Goal: Information Seeking & Learning: Learn about a topic

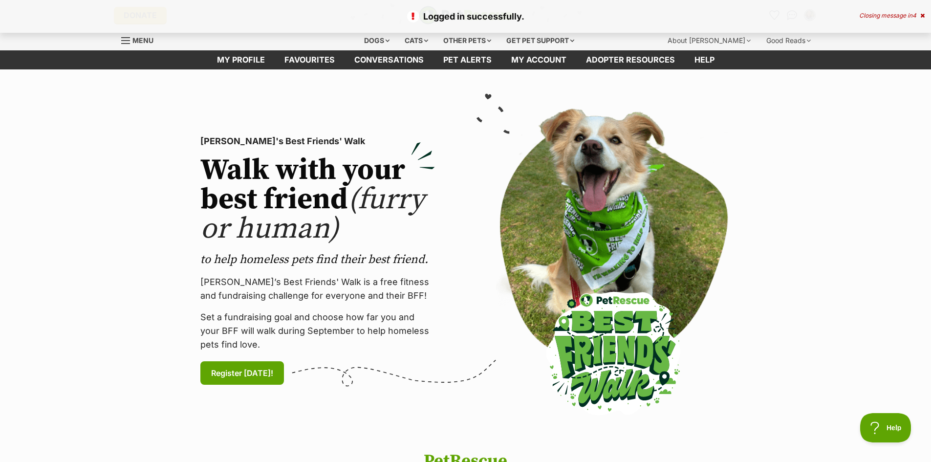
click at [920, 14] on icon at bounding box center [922, 16] width 4 height 6
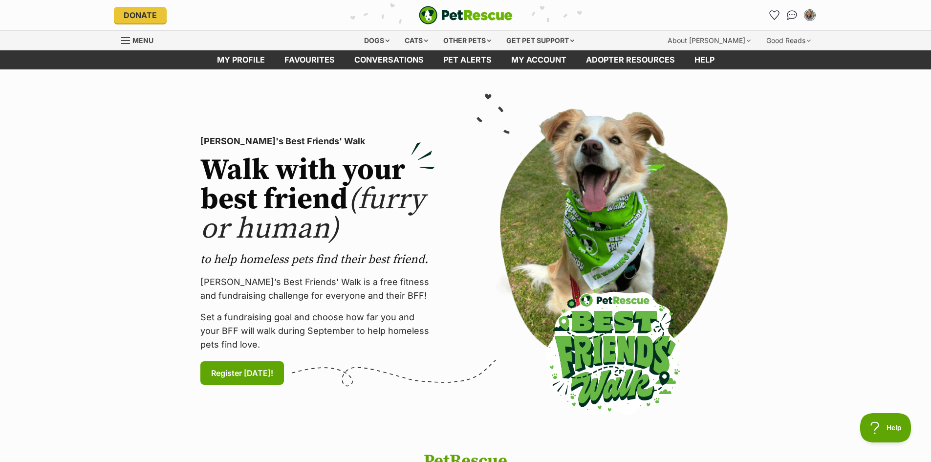
click at [764, 15] on div "My account Kylie Dudley Edit profile Log out Pet alerts Pet alert matches Accou…" at bounding box center [700, 15] width 235 height 16
click at [768, 15] on icon "Favourites" at bounding box center [774, 15] width 13 height 13
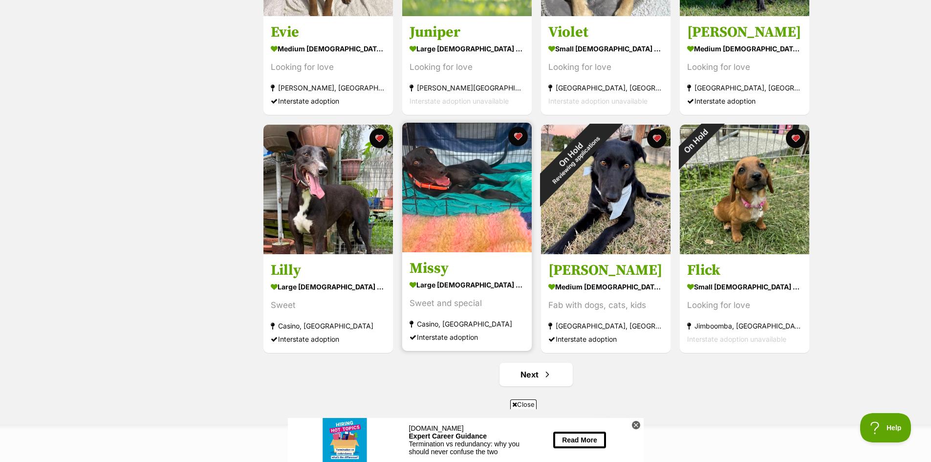
scroll to position [1124, 0]
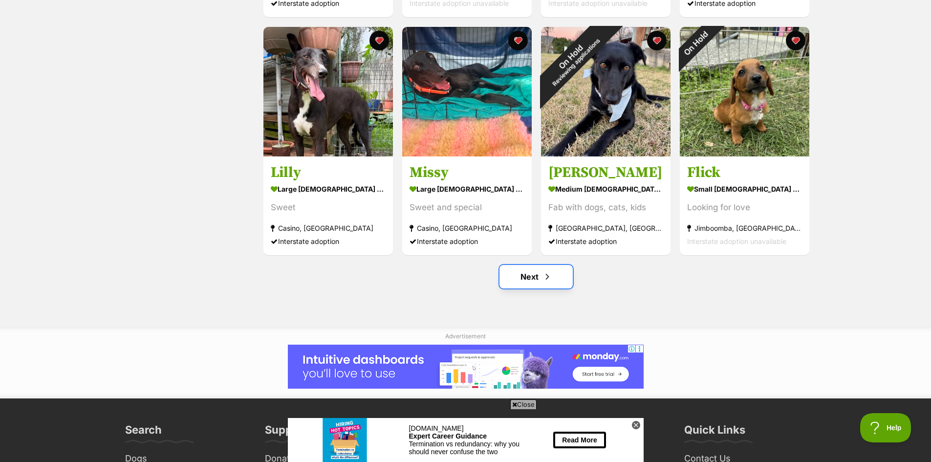
click at [529, 265] on link "Next" at bounding box center [535, 276] width 73 height 23
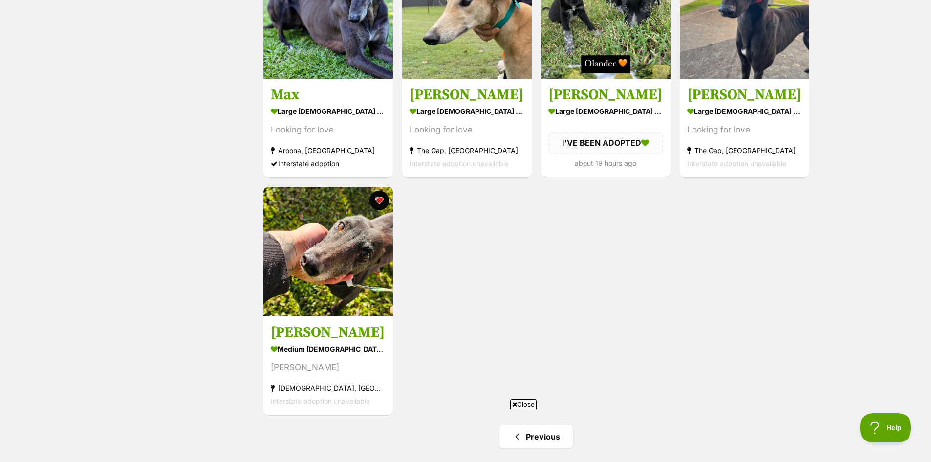
scroll to position [684, 0]
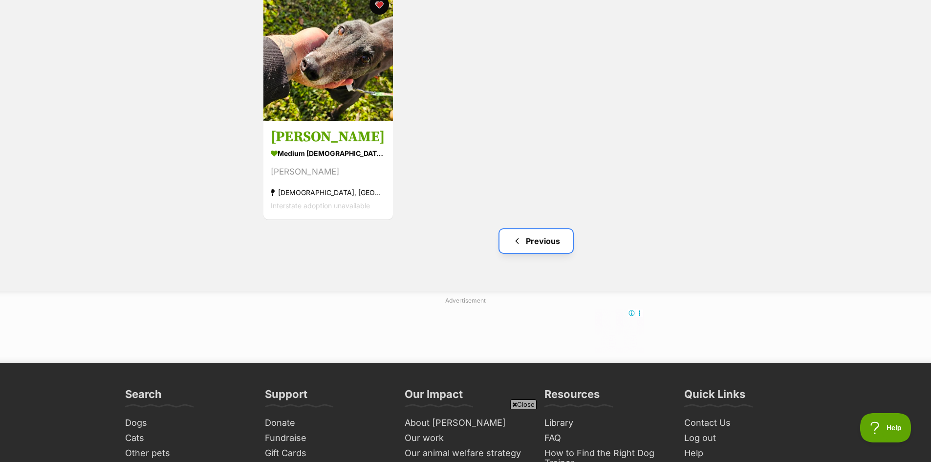
click at [527, 233] on link "Previous" at bounding box center [535, 240] width 73 height 23
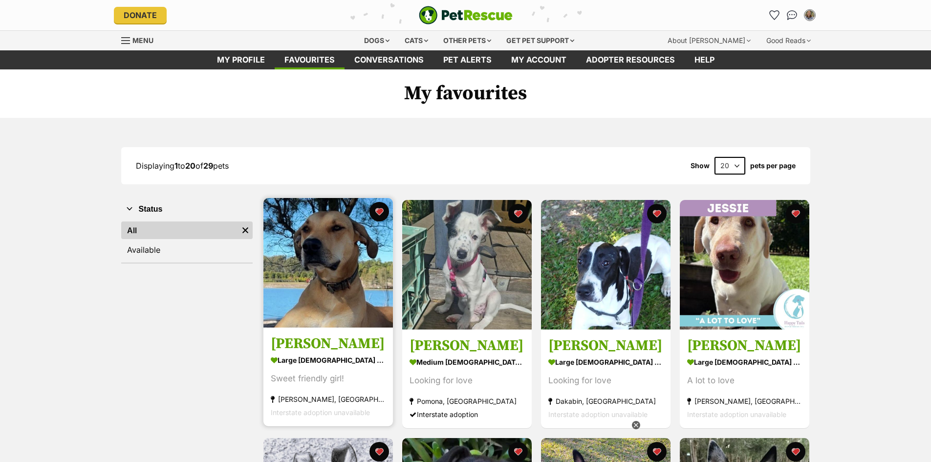
click at [374, 295] on img at bounding box center [327, 262] width 129 height 129
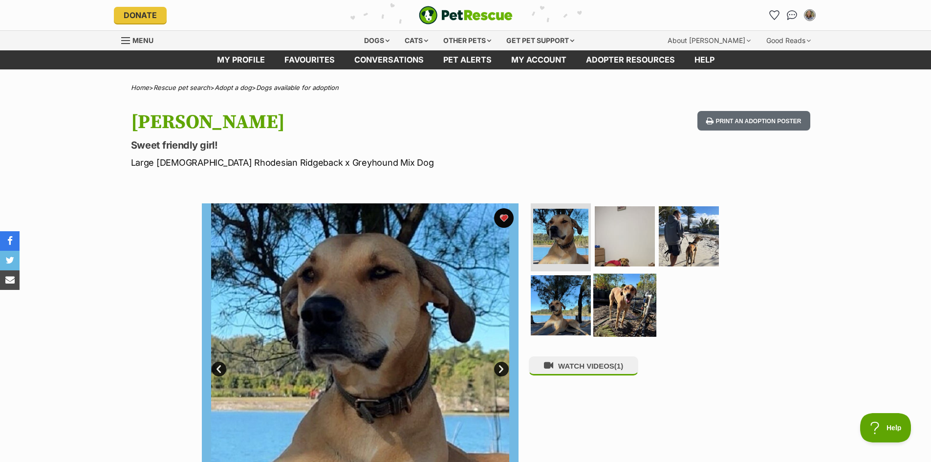
click at [622, 295] on img at bounding box center [624, 305] width 63 height 63
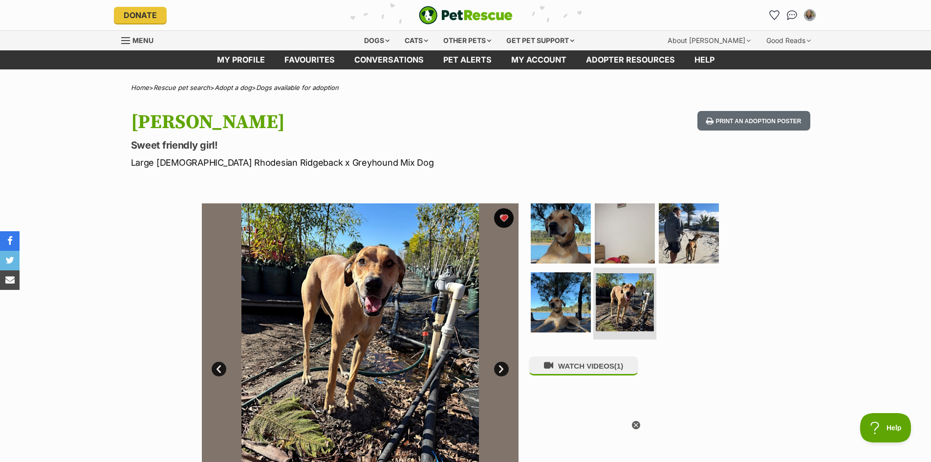
click at [607, 304] on img at bounding box center [625, 302] width 58 height 58
click at [587, 301] on img at bounding box center [560, 302] width 63 height 63
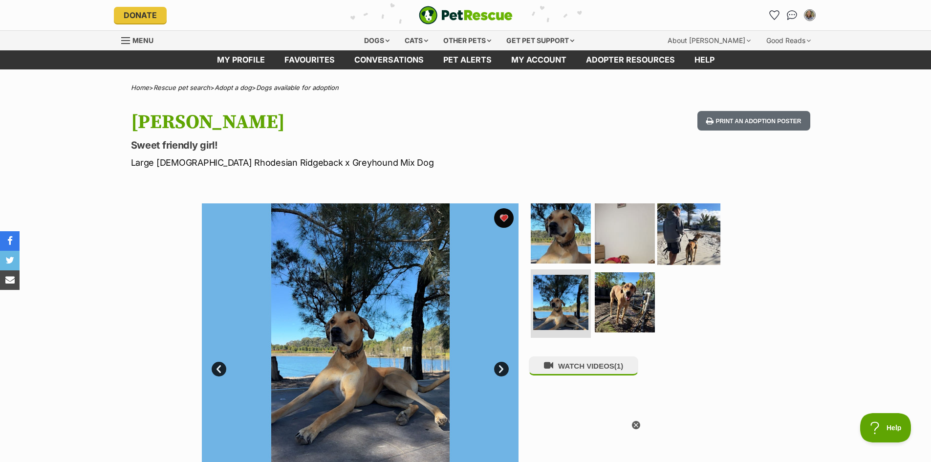
click at [697, 245] on img at bounding box center [688, 232] width 63 height 63
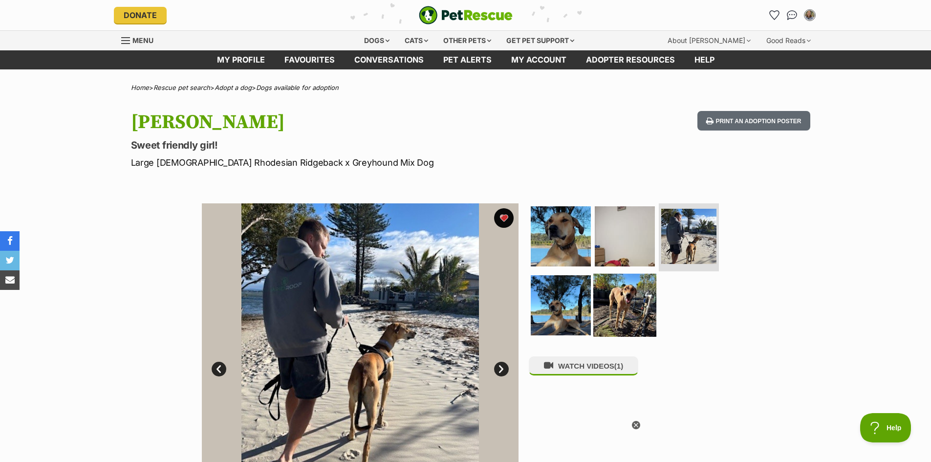
scroll to position [98, 0]
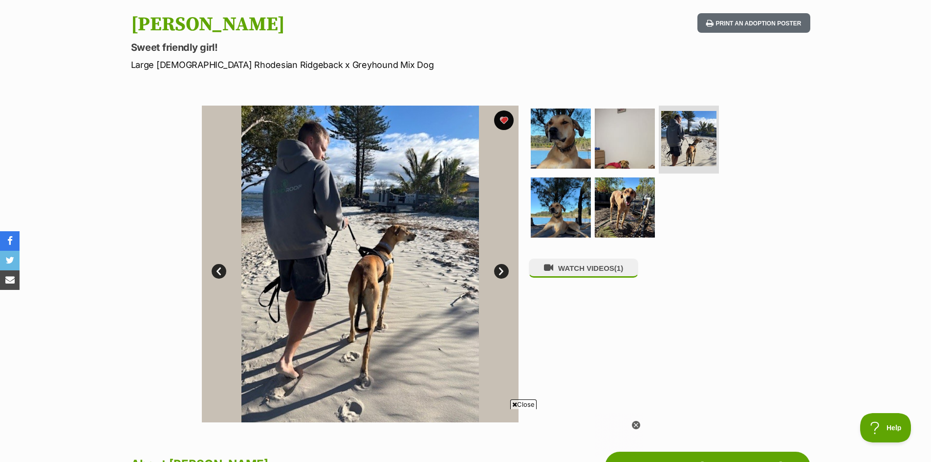
click at [505, 269] on link "Next" at bounding box center [501, 271] width 15 height 15
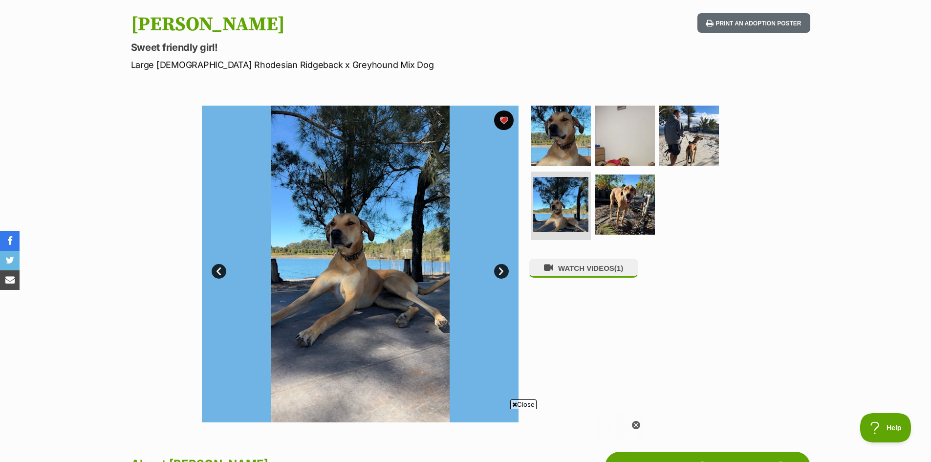
click at [502, 270] on link "Next" at bounding box center [501, 271] width 15 height 15
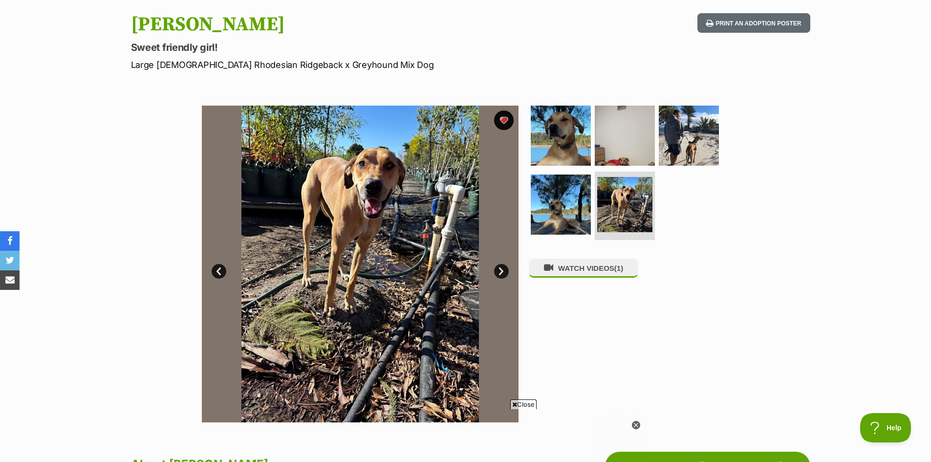
click at [502, 270] on link "Next" at bounding box center [501, 271] width 15 height 15
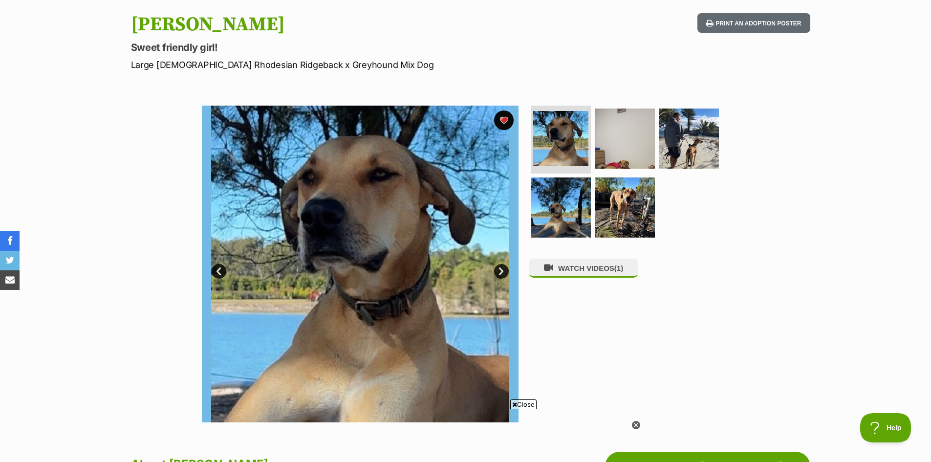
click at [502, 270] on link "Next" at bounding box center [501, 271] width 15 height 15
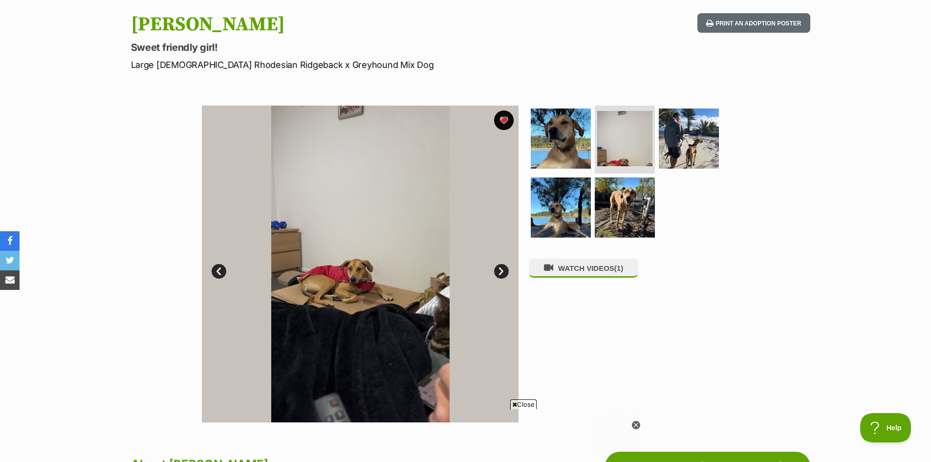
click at [502, 270] on link "Next" at bounding box center [501, 271] width 15 height 15
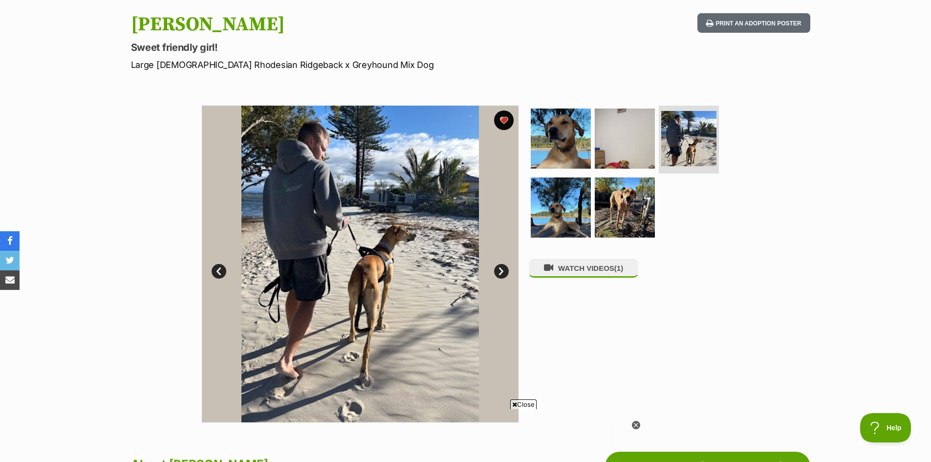
scroll to position [49, 0]
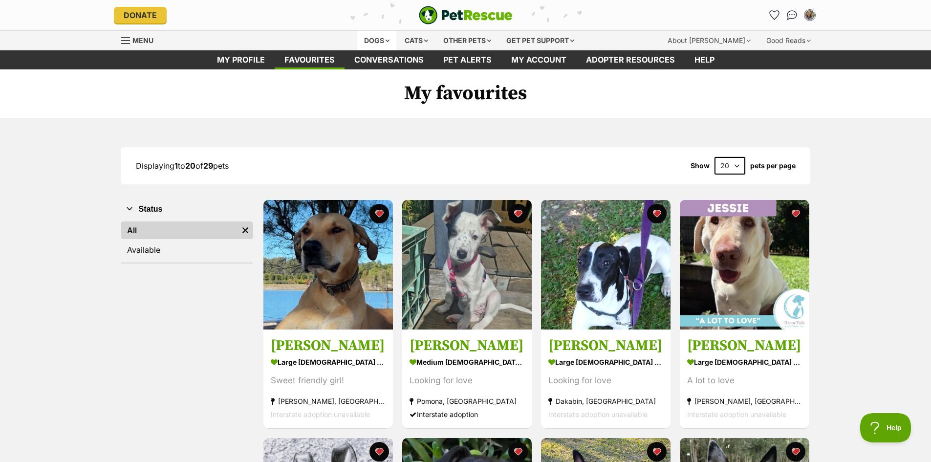
click at [371, 39] on div "Dogs" at bounding box center [376, 41] width 39 height 20
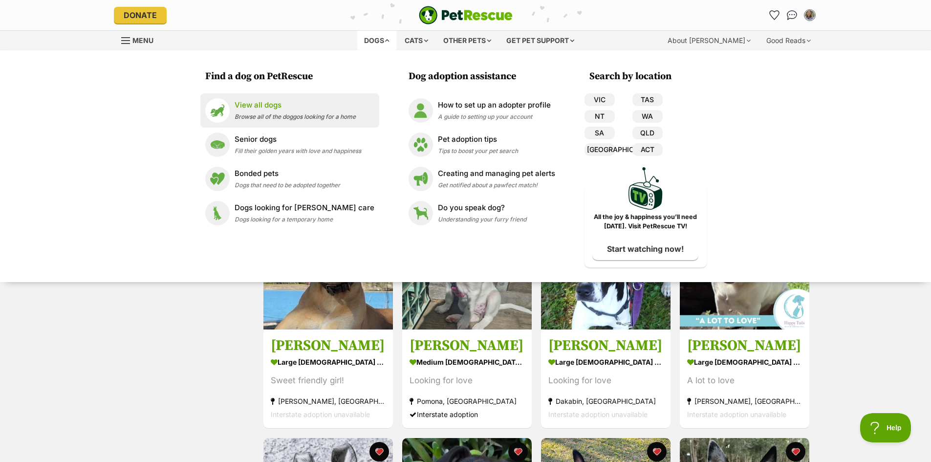
click at [261, 105] on p "View all dogs" at bounding box center [295, 105] width 121 height 11
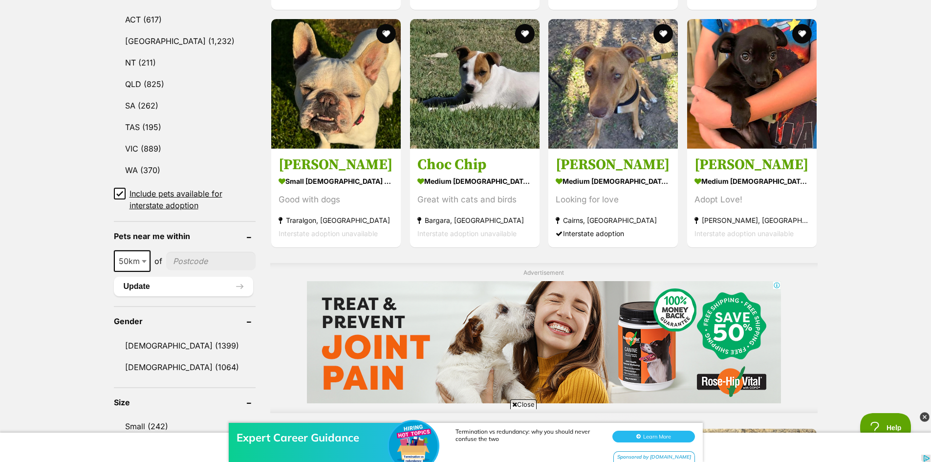
click at [172, 253] on input"] "postcode" at bounding box center [211, 261] width 90 height 19
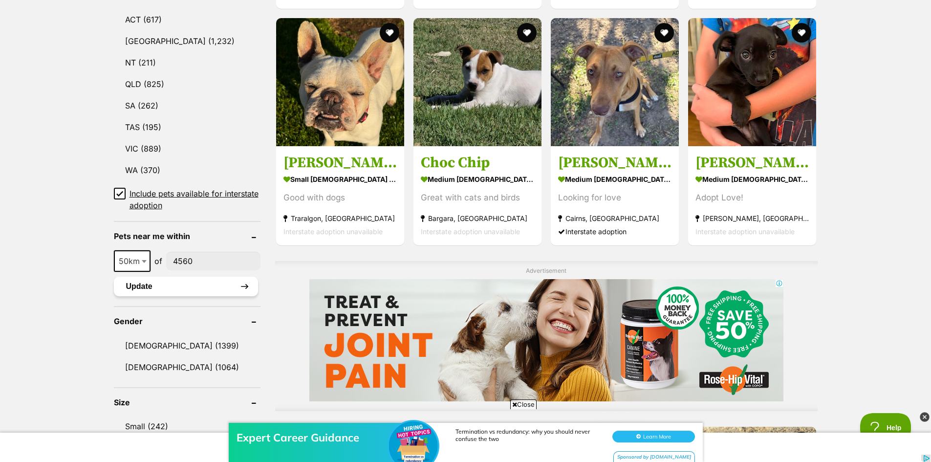
type input"] "4560"
click at [171, 282] on button "Update" at bounding box center [186, 287] width 144 height 20
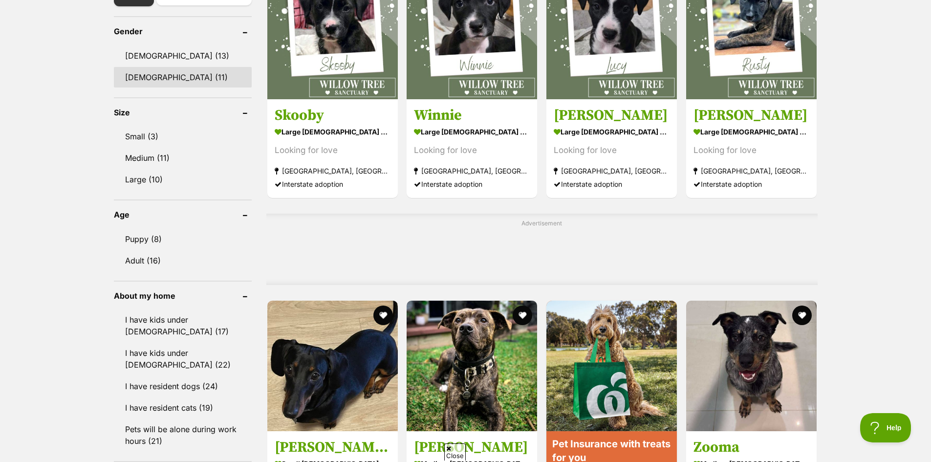
click at [153, 77] on link "[DEMOGRAPHIC_DATA] (11)" at bounding box center [183, 77] width 138 height 21
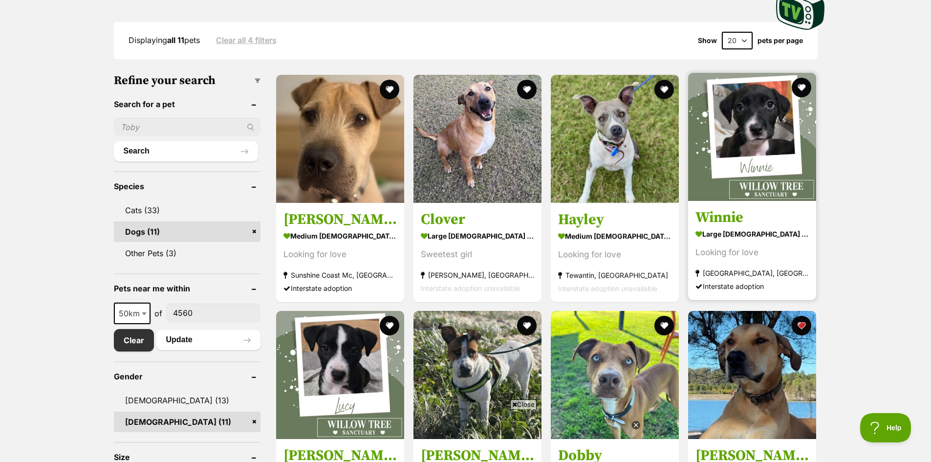
scroll to position [391, 0]
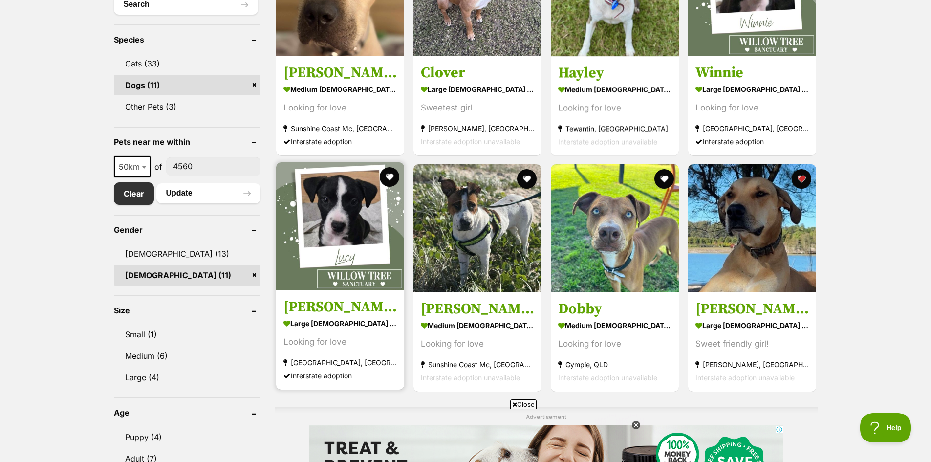
click at [297, 306] on h3 "[PERSON_NAME]" at bounding box center [339, 307] width 113 height 19
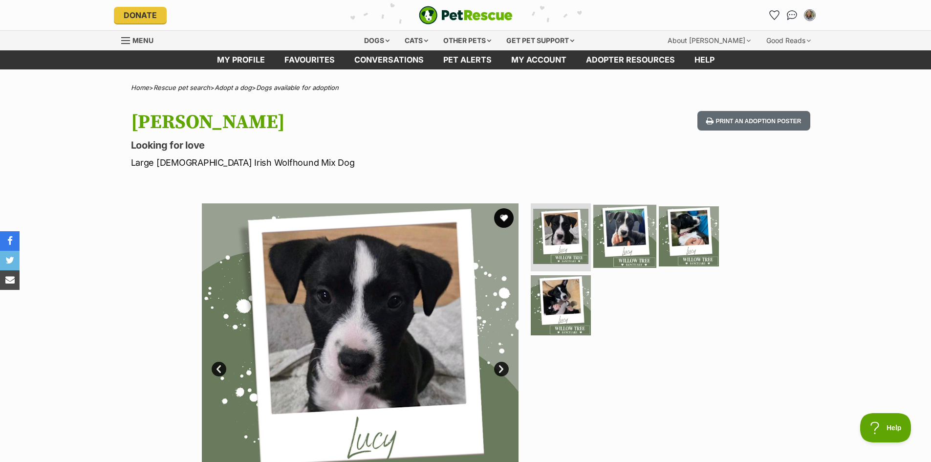
click at [626, 235] on img at bounding box center [624, 235] width 63 height 63
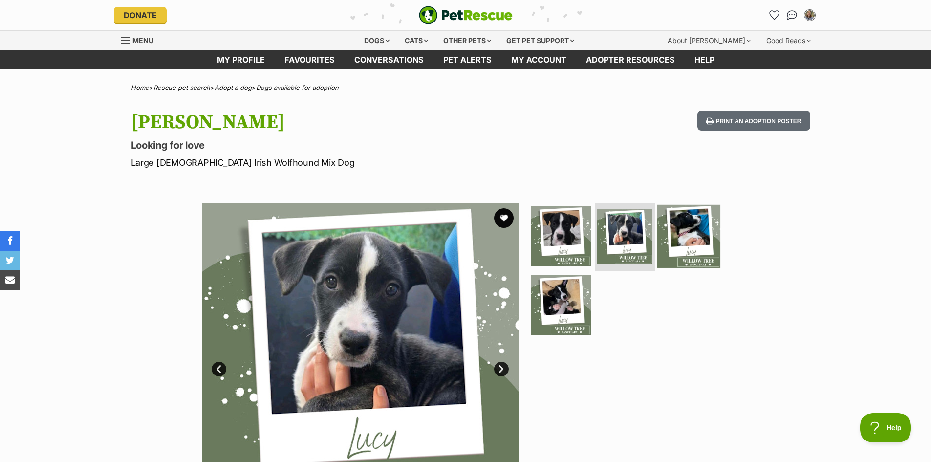
click at [679, 236] on img at bounding box center [688, 235] width 63 height 63
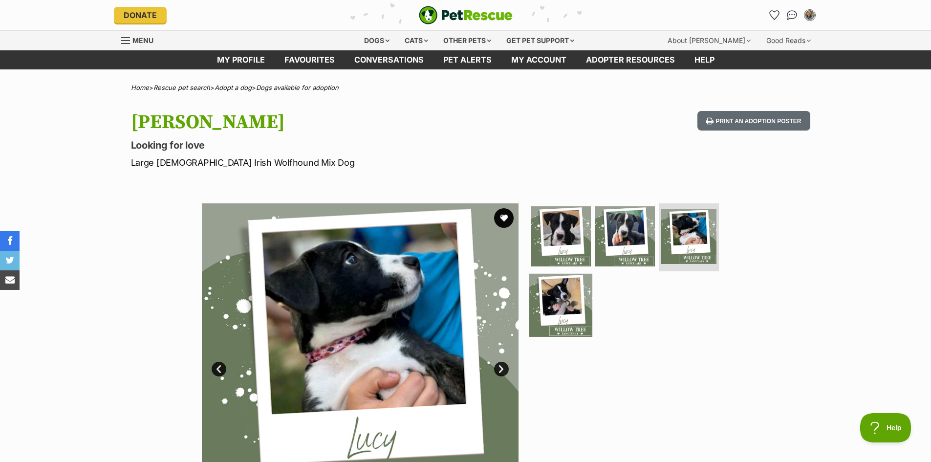
click at [560, 299] on img at bounding box center [560, 305] width 63 height 63
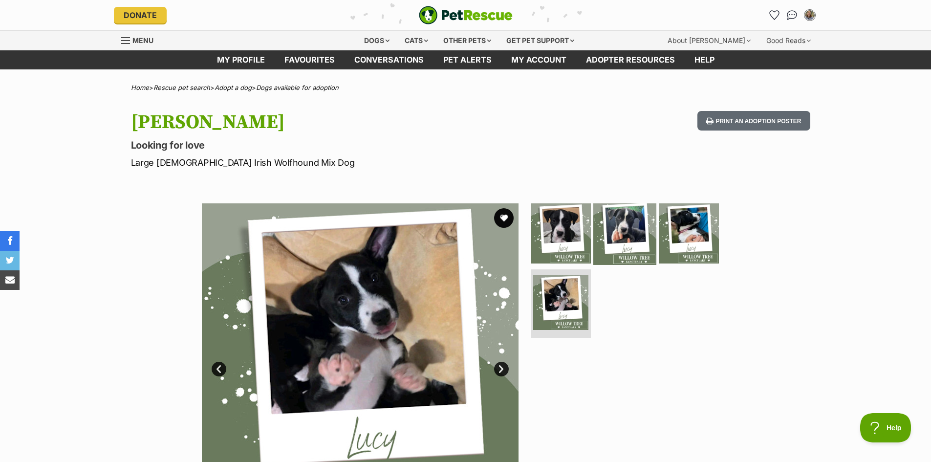
click at [601, 233] on img at bounding box center [624, 232] width 63 height 63
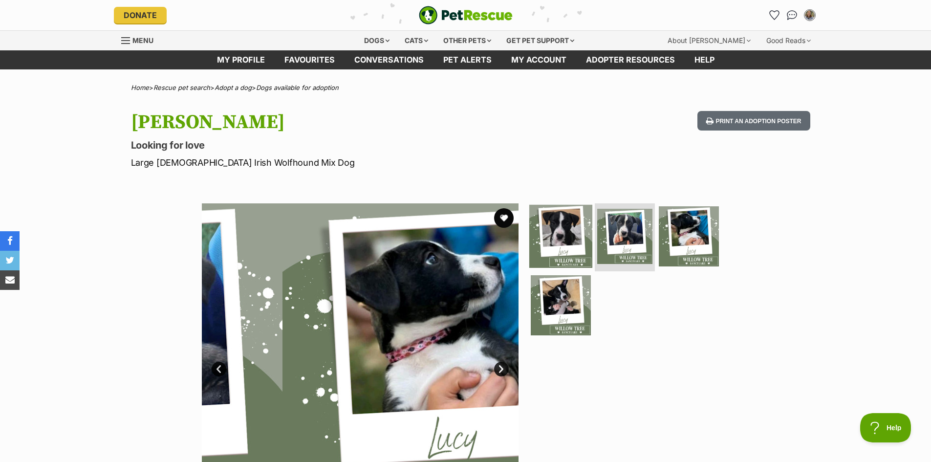
click at [578, 232] on img at bounding box center [560, 235] width 63 height 63
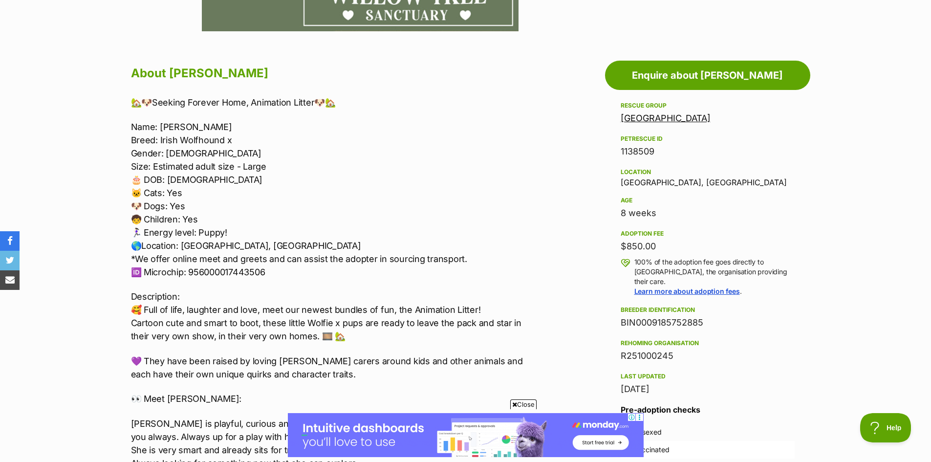
scroll to position [537, 0]
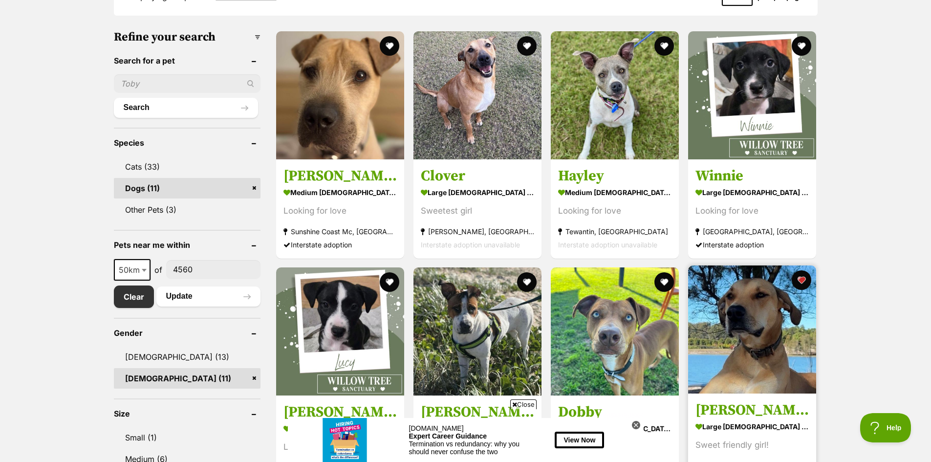
scroll to position [239, 0]
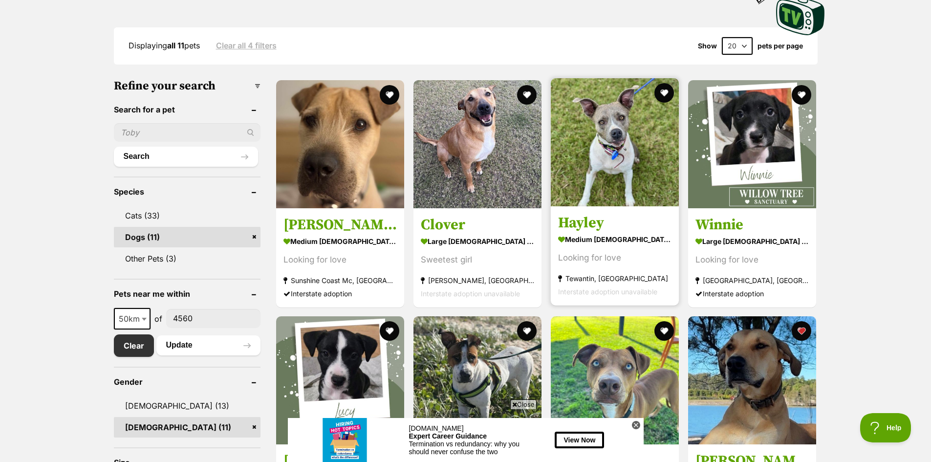
click at [612, 253] on div "Looking for love" at bounding box center [614, 257] width 113 height 13
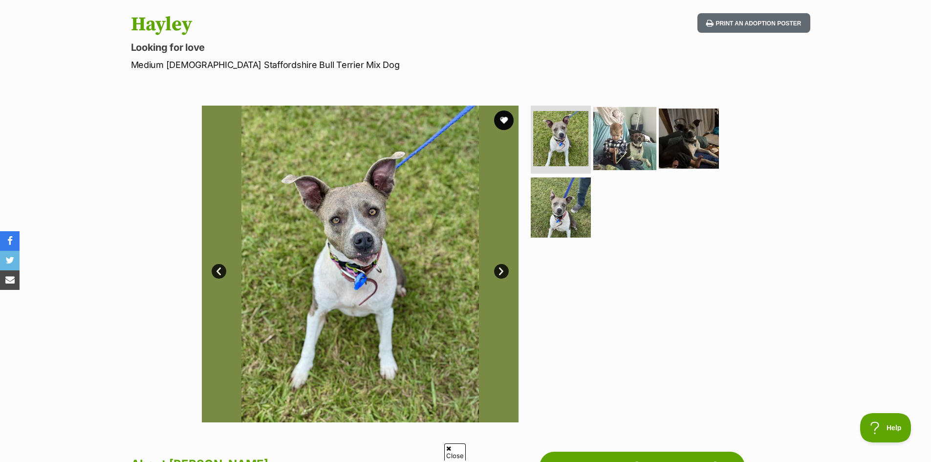
click at [630, 137] on img at bounding box center [624, 138] width 63 height 63
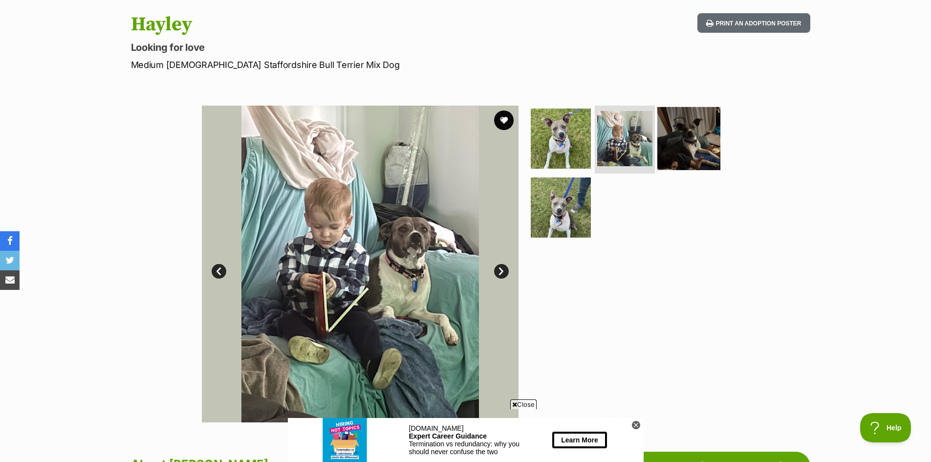
click at [681, 146] on img at bounding box center [688, 138] width 63 height 63
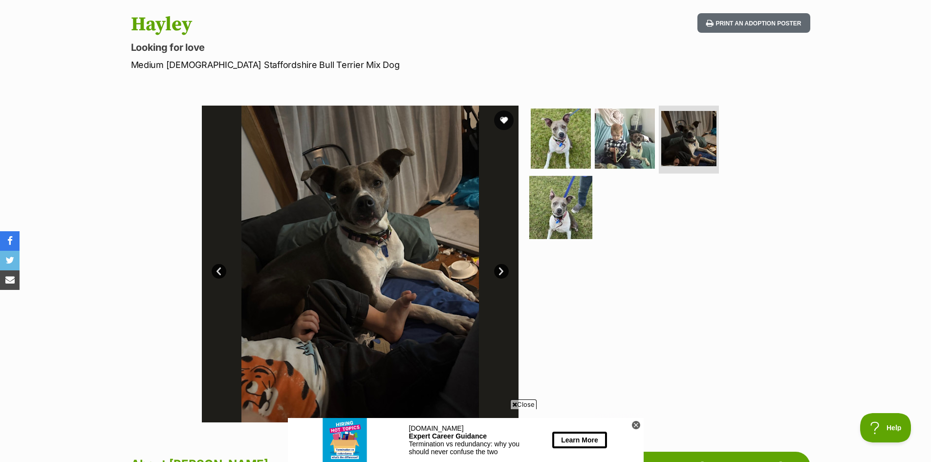
click at [562, 227] on img at bounding box center [560, 207] width 63 height 63
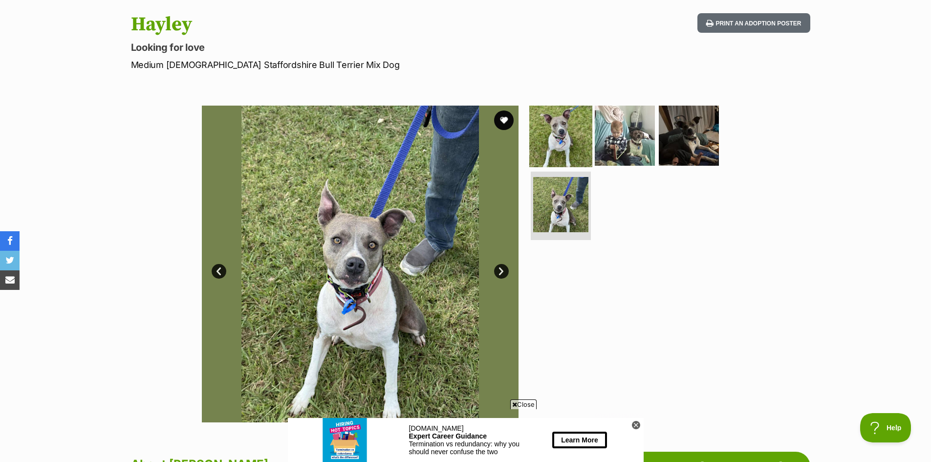
click at [549, 148] on img at bounding box center [560, 135] width 63 height 63
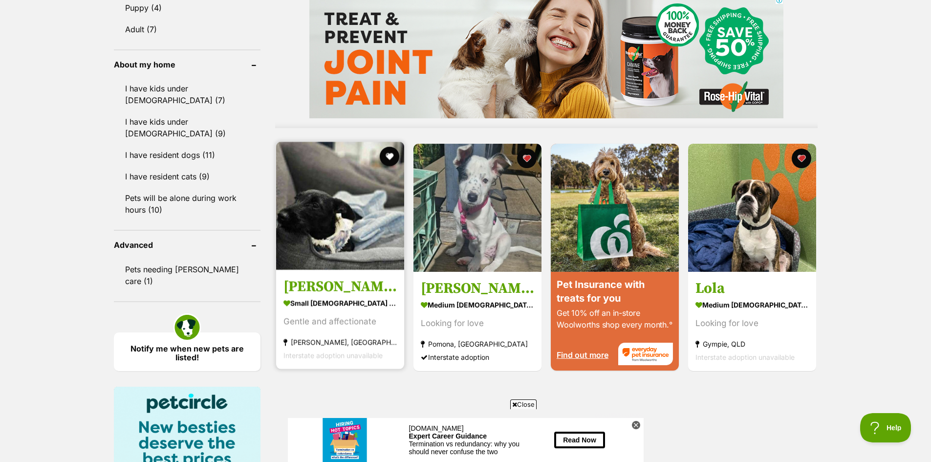
scroll to position [869, 0]
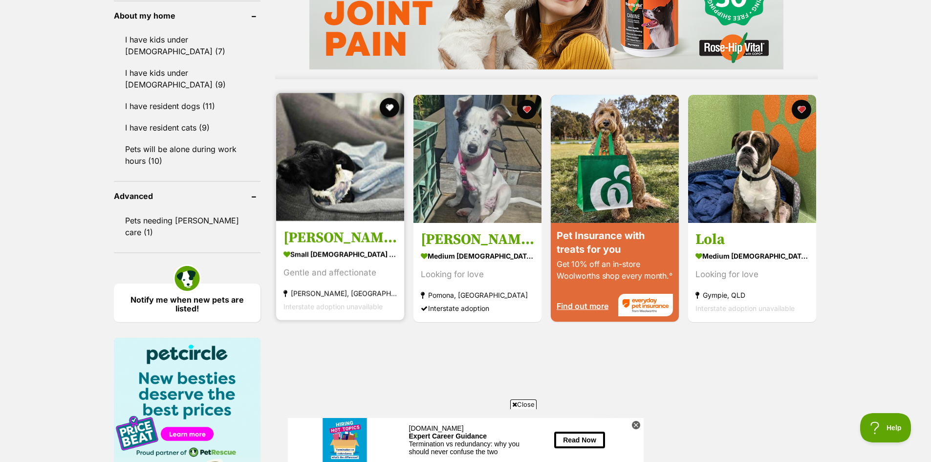
click at [353, 169] on img at bounding box center [340, 157] width 128 height 128
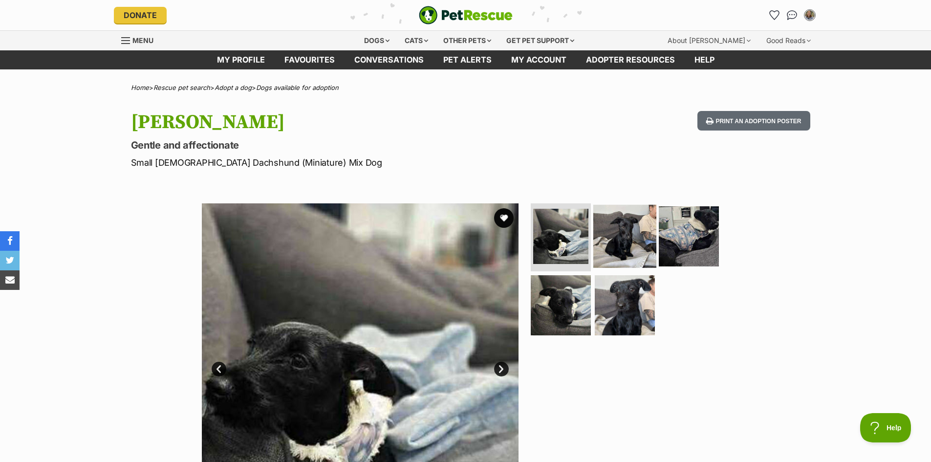
click at [631, 233] on img at bounding box center [624, 235] width 63 height 63
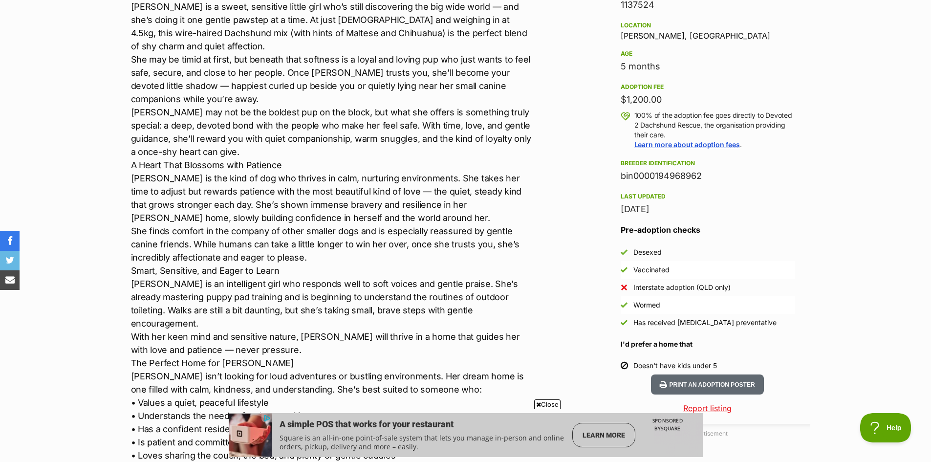
scroll to position [733, 0]
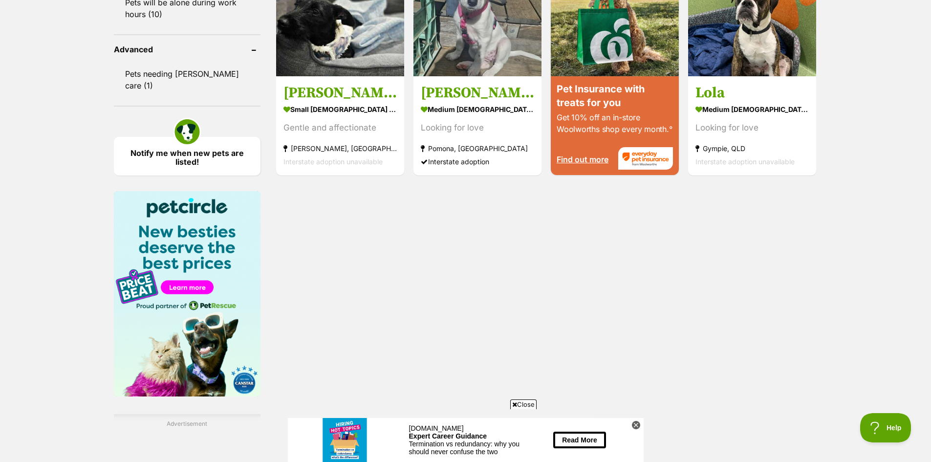
scroll to position [918, 0]
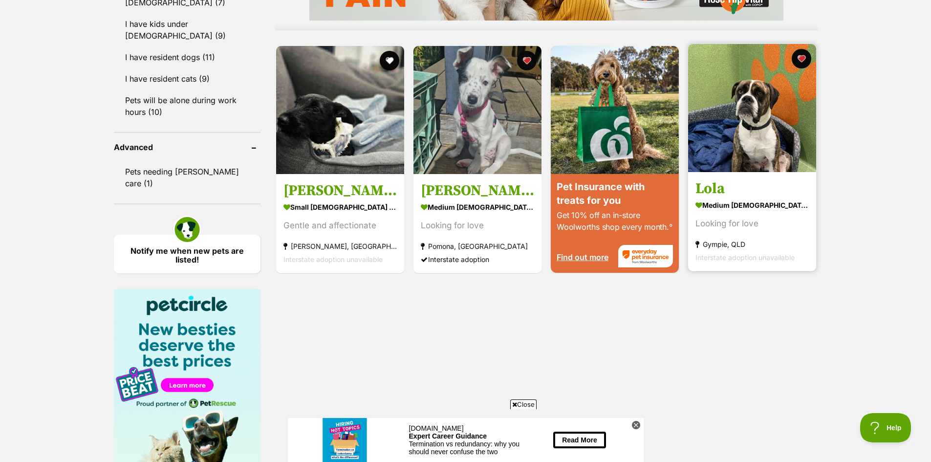
click at [730, 198] on strong "medium female Dog" at bounding box center [751, 204] width 113 height 14
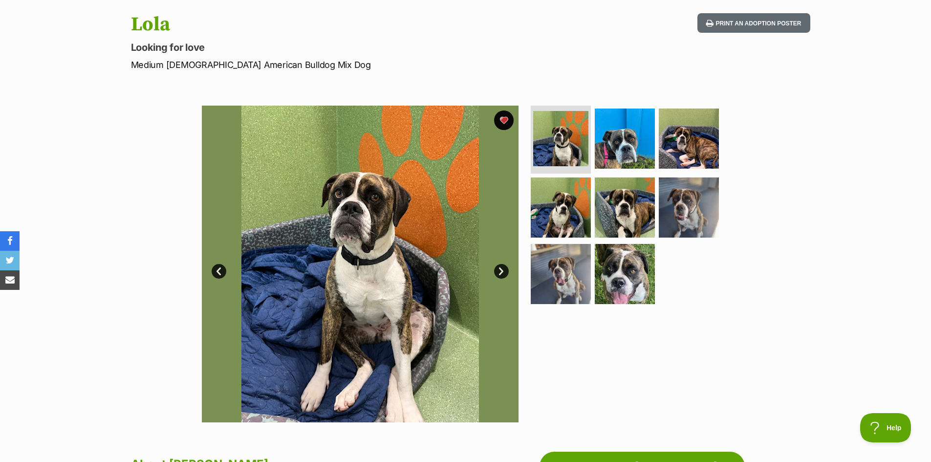
scroll to position [147, 0]
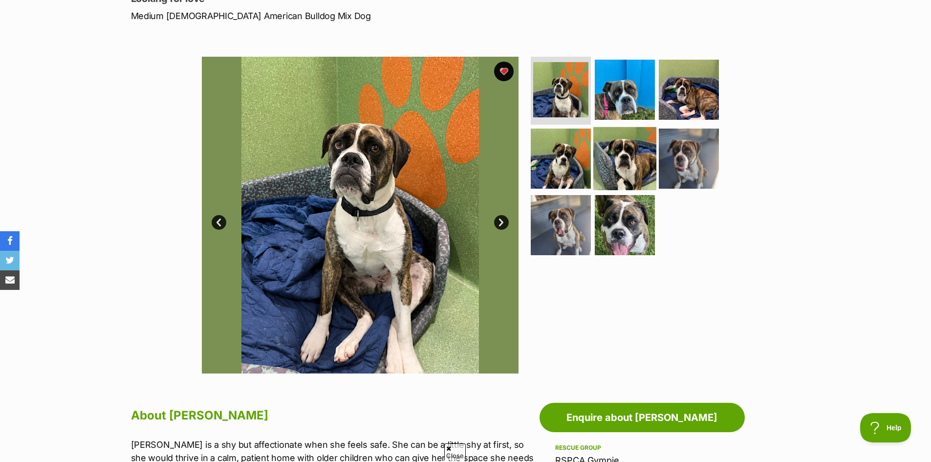
click at [613, 161] on img at bounding box center [624, 158] width 63 height 63
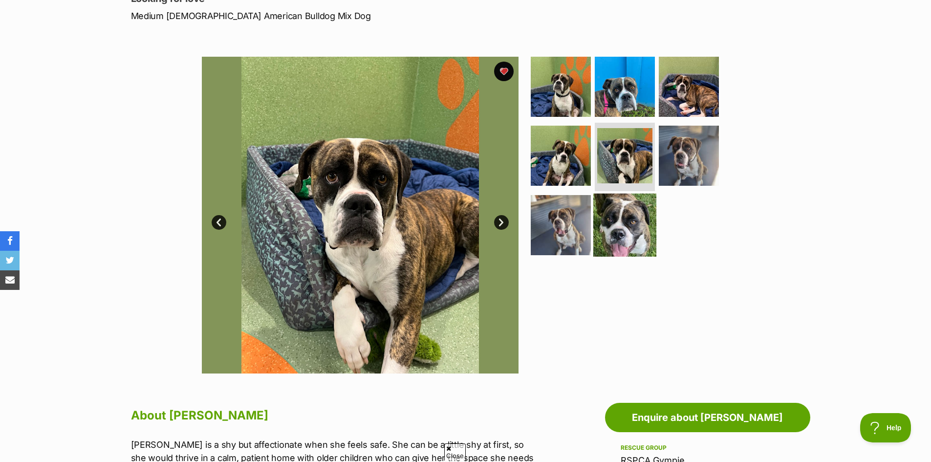
scroll to position [0, 0]
click at [602, 206] on img at bounding box center [624, 224] width 63 height 63
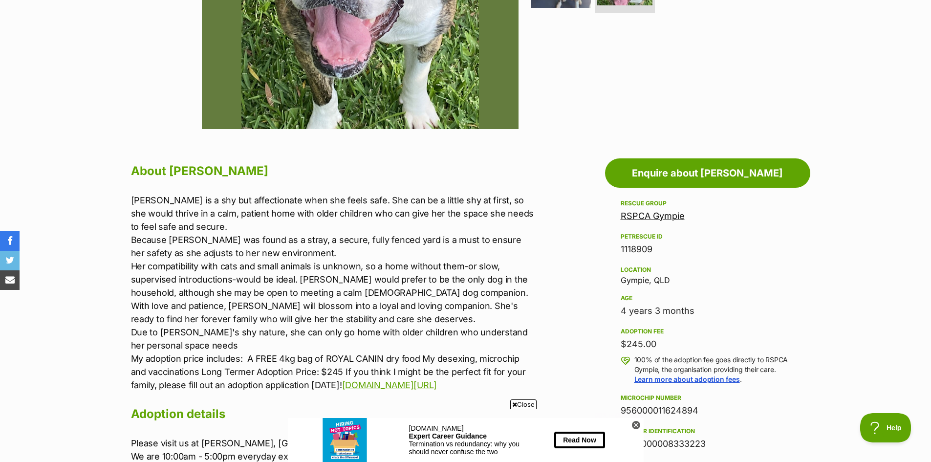
scroll to position [49, 0]
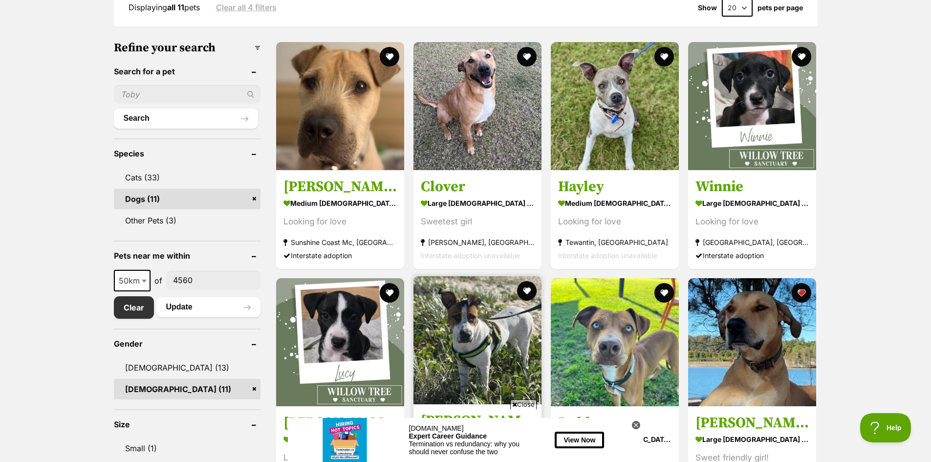
scroll to position [228, 0]
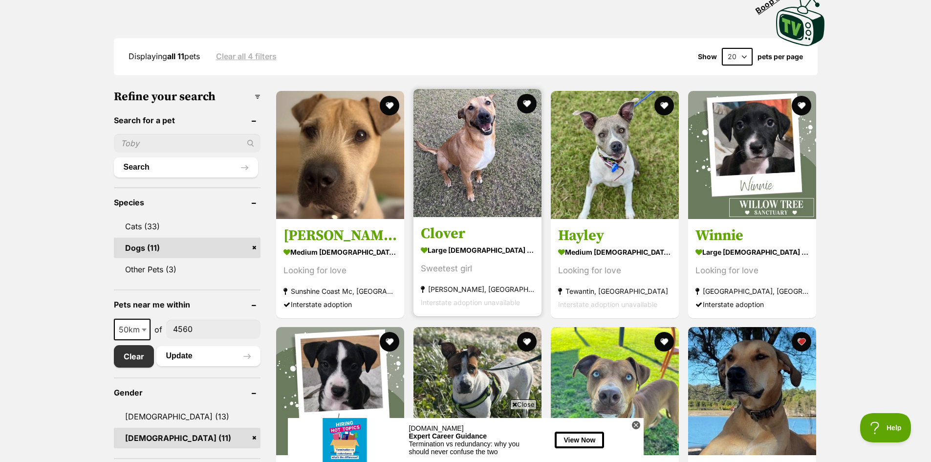
click at [487, 254] on strong "large female Dog" at bounding box center [477, 249] width 113 height 14
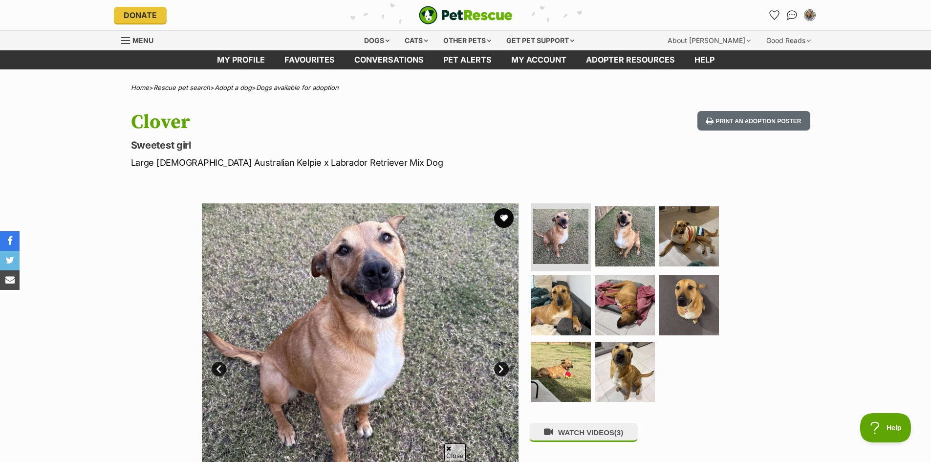
scroll to position [98, 0]
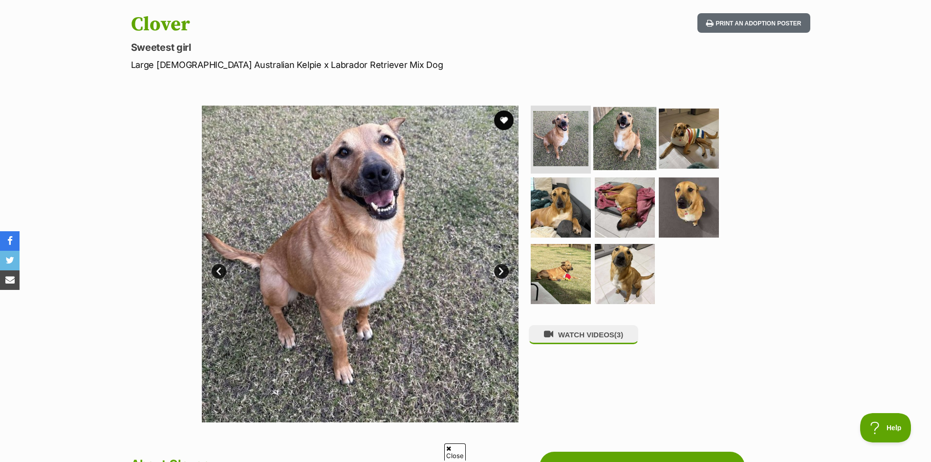
click at [619, 154] on img at bounding box center [624, 138] width 63 height 63
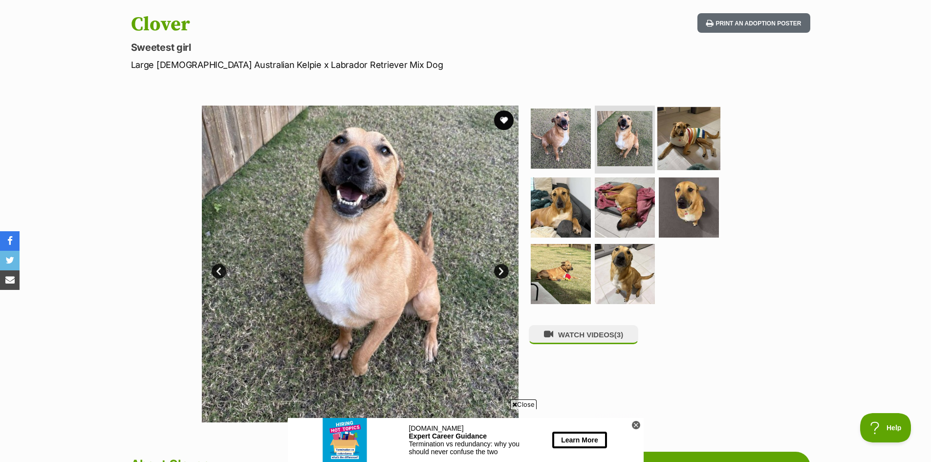
scroll to position [0, 0]
click at [687, 149] on img at bounding box center [688, 138] width 63 height 63
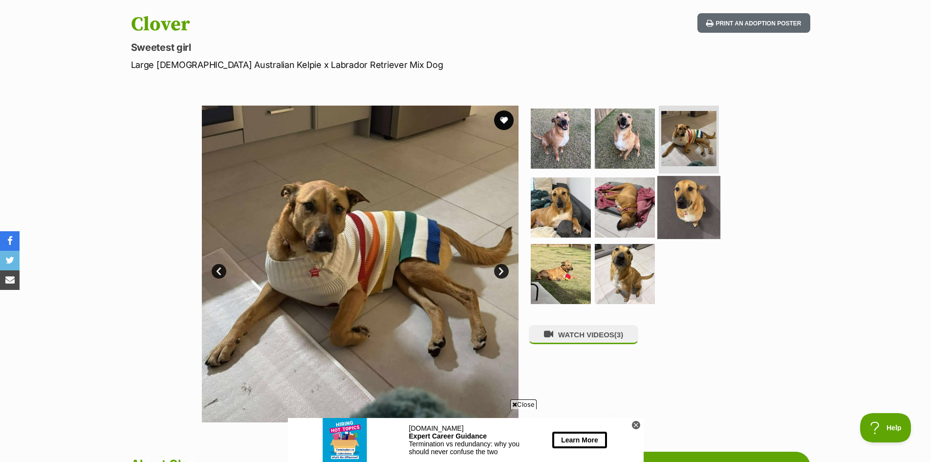
click at [682, 195] on img at bounding box center [688, 207] width 63 height 63
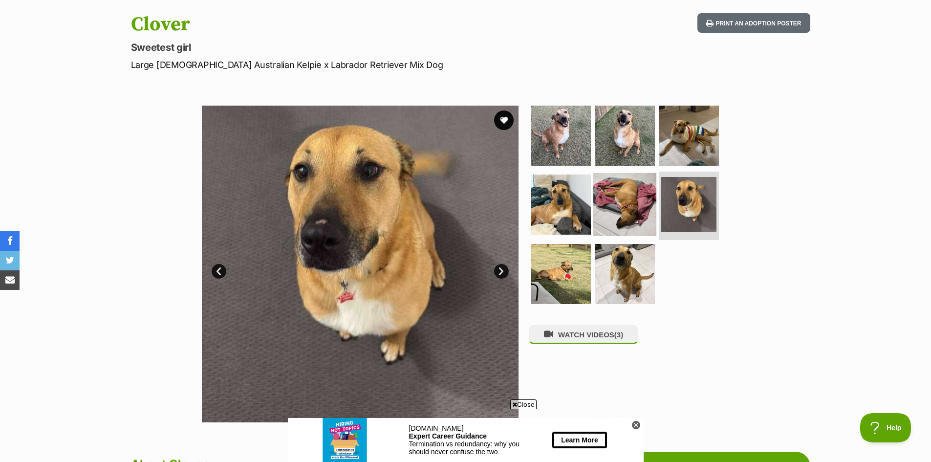
click at [641, 206] on img at bounding box center [624, 204] width 63 height 63
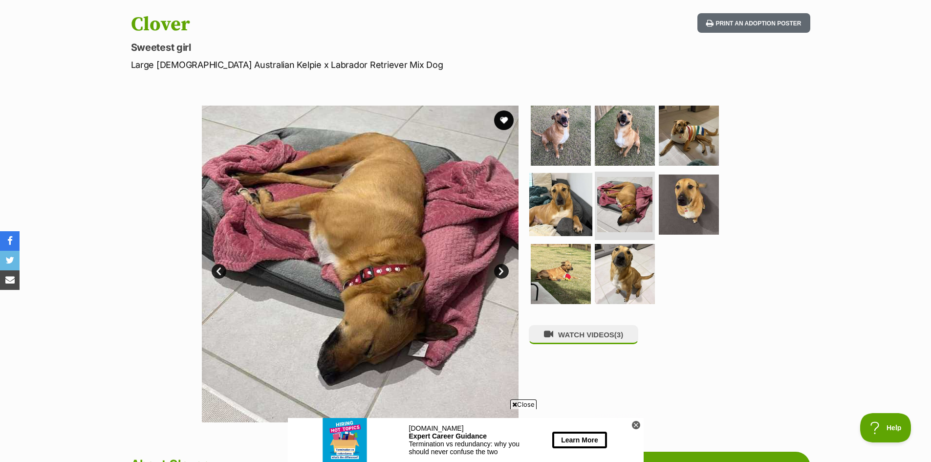
click at [584, 209] on img at bounding box center [560, 204] width 63 height 63
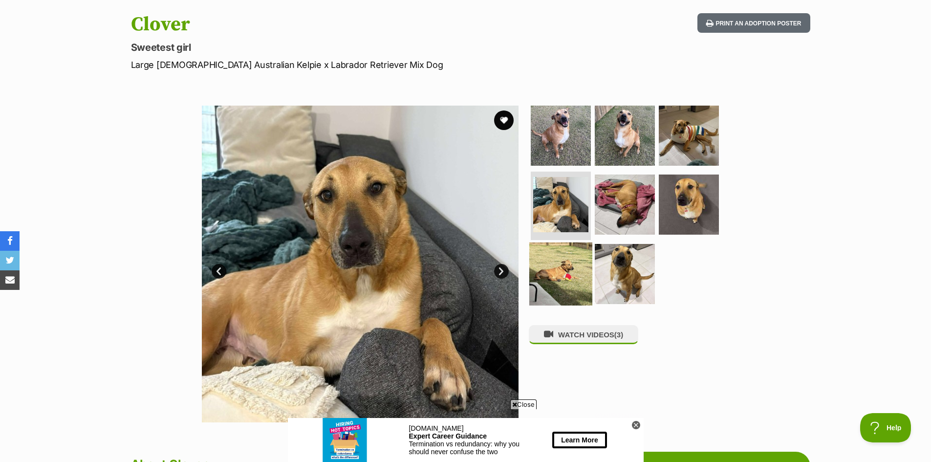
click at [583, 268] on img at bounding box center [560, 273] width 63 height 63
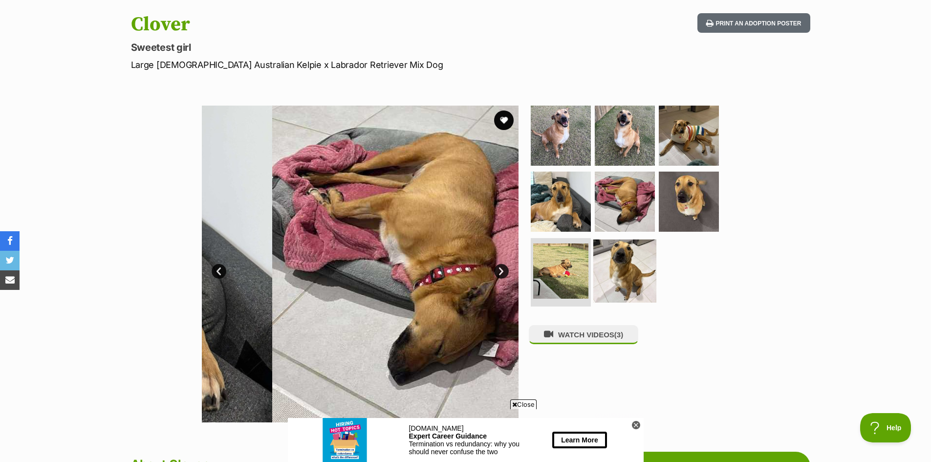
click at [610, 272] on img at bounding box center [624, 270] width 63 height 63
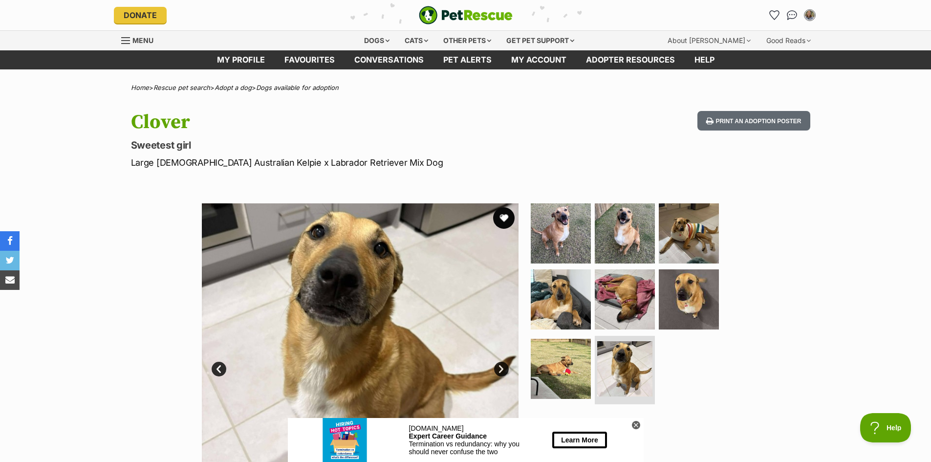
click at [507, 216] on button "favourite" at bounding box center [503, 217] width 21 height 21
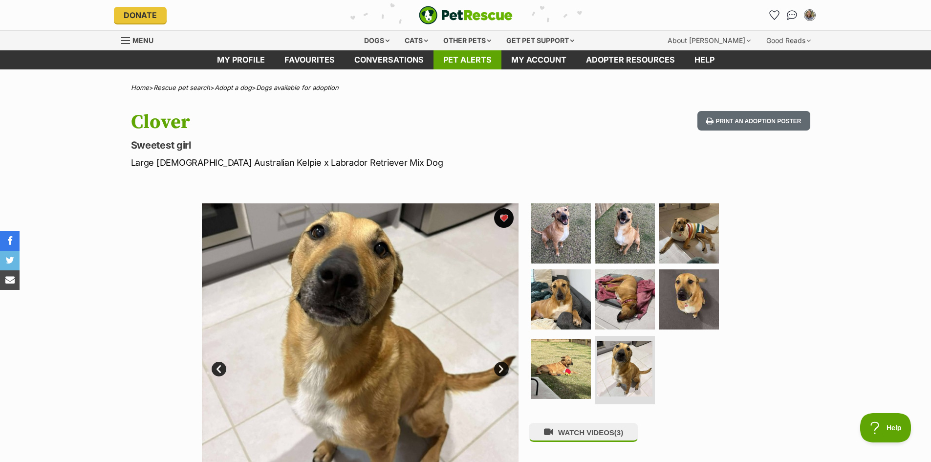
click at [462, 60] on link "Pet alerts" at bounding box center [467, 59] width 68 height 19
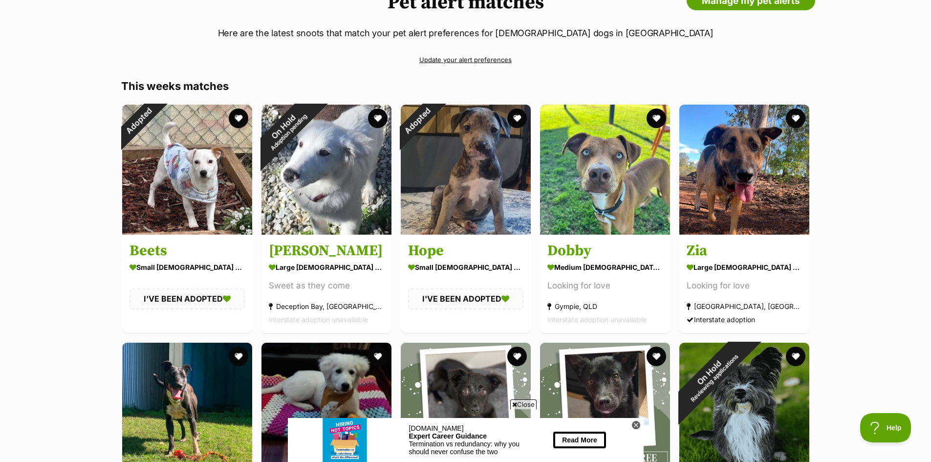
click at [483, 60] on link "Update your alert preferences" at bounding box center [465, 59] width 689 height 17
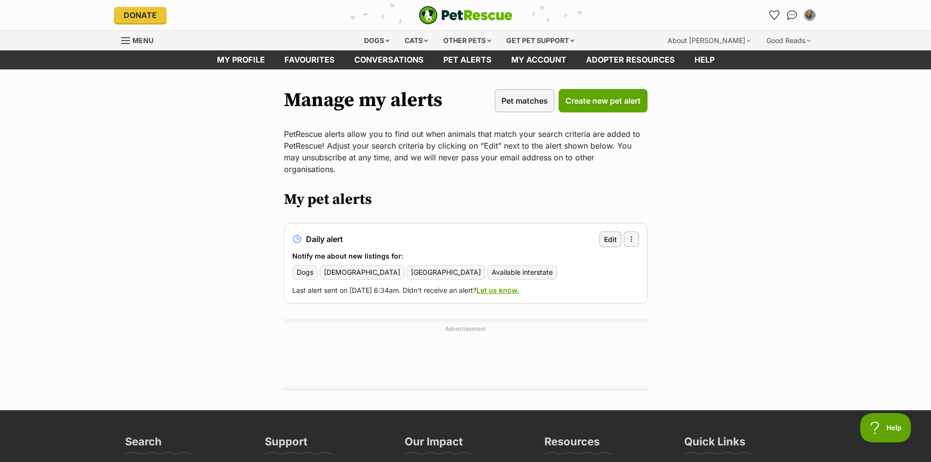
click at [411, 267] on span "[GEOGRAPHIC_DATA]" at bounding box center [446, 272] width 70 height 10
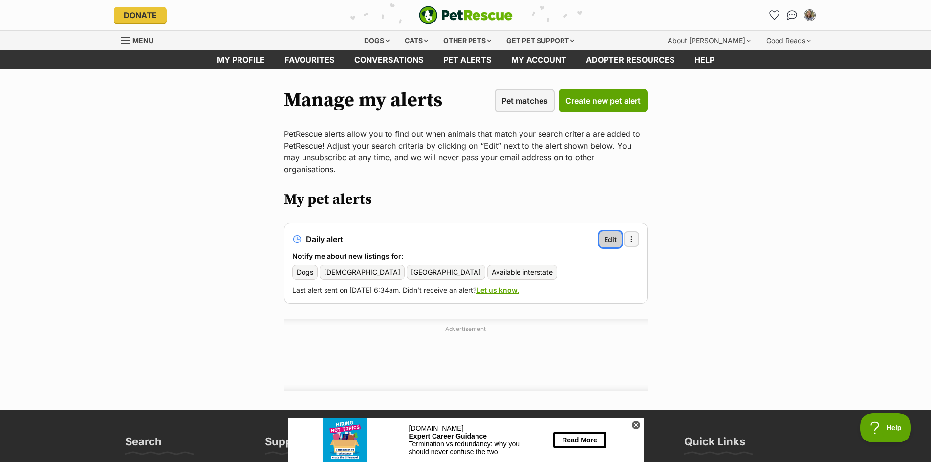
click at [617, 231] on link "Edit" at bounding box center [610, 239] width 22 height 16
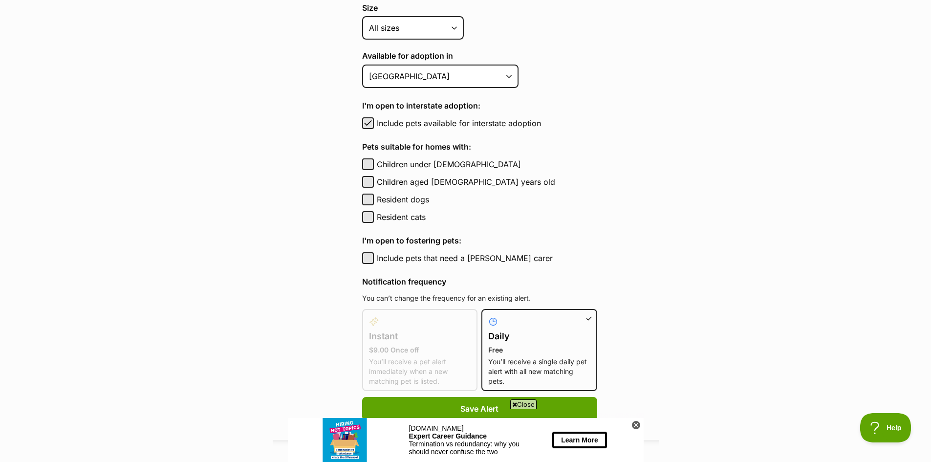
scroll to position [147, 0]
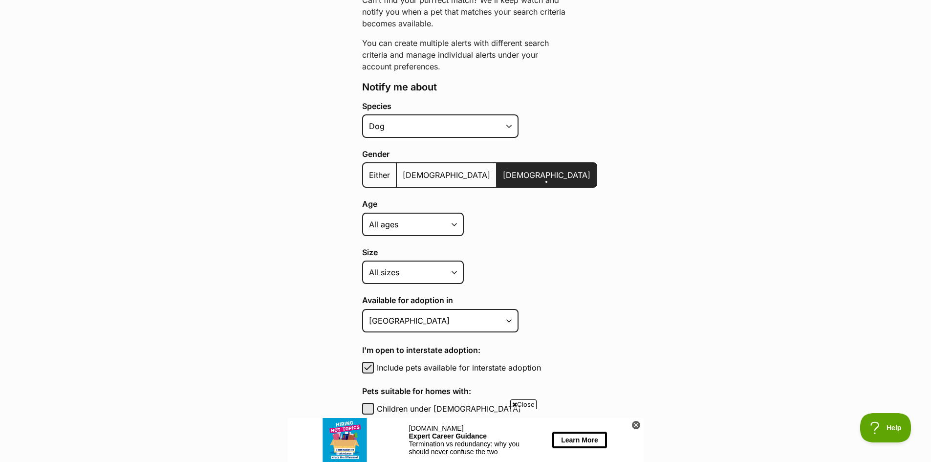
drag, startPoint x: 479, startPoint y: 304, endPoint x: 487, endPoint y: 309, distance: 9.1
click at [482, 306] on div "Available for adoption in Australian Capital Territory New South Wales Northern…" at bounding box center [479, 314] width 235 height 36
drag, startPoint x: 488, startPoint y: 310, endPoint x: 487, endPoint y: 315, distance: 5.0
click at [488, 311] on select "Australian Capital Territory New South Wales Northern Territory Queensland Sout…" at bounding box center [440, 320] width 156 height 23
click at [488, 319] on select "Australian Capital Territory New South Wales Northern Territory Queensland Sout…" at bounding box center [440, 320] width 156 height 23
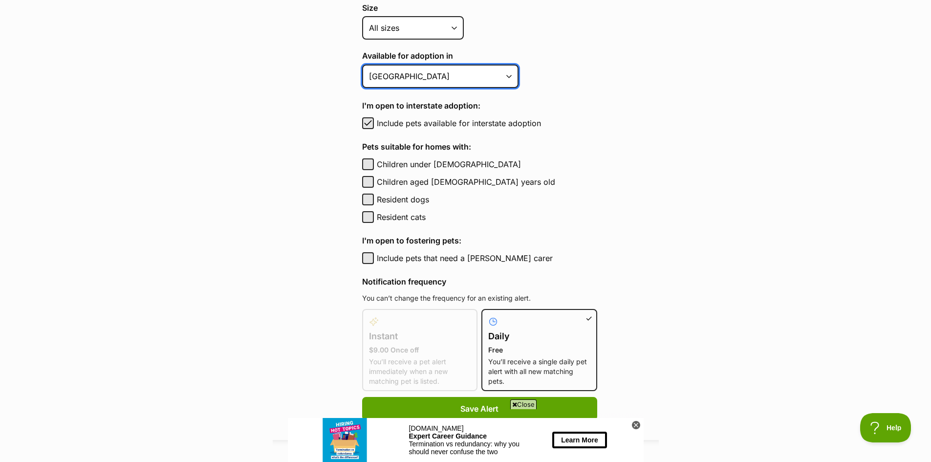
scroll to position [586, 0]
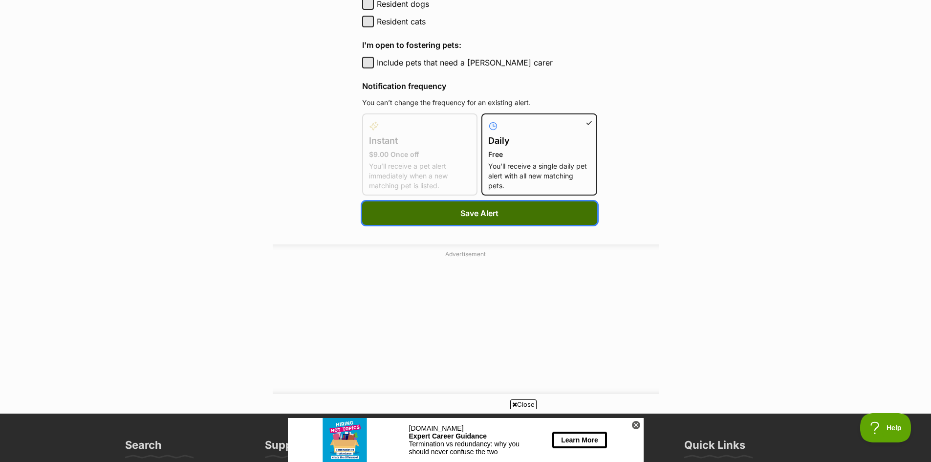
click at [450, 221] on button "Save Alert" at bounding box center [479, 212] width 235 height 23
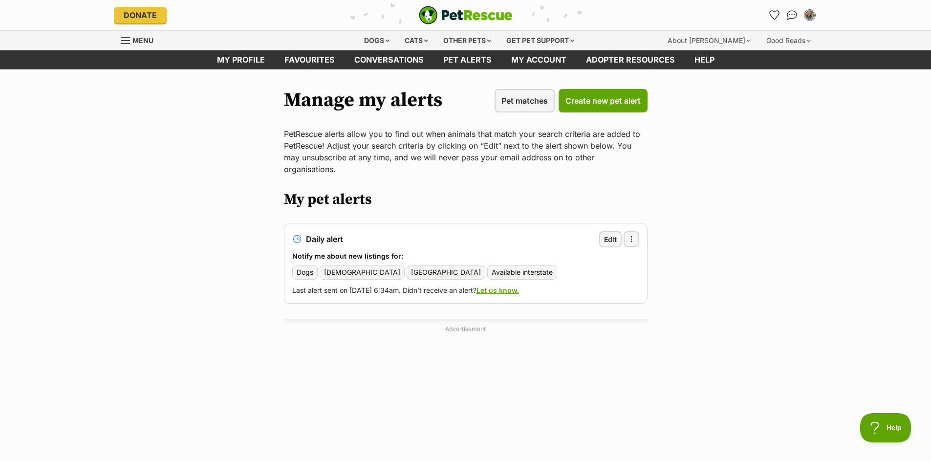
click at [136, 32] on link "Menu" at bounding box center [140, 40] width 39 height 18
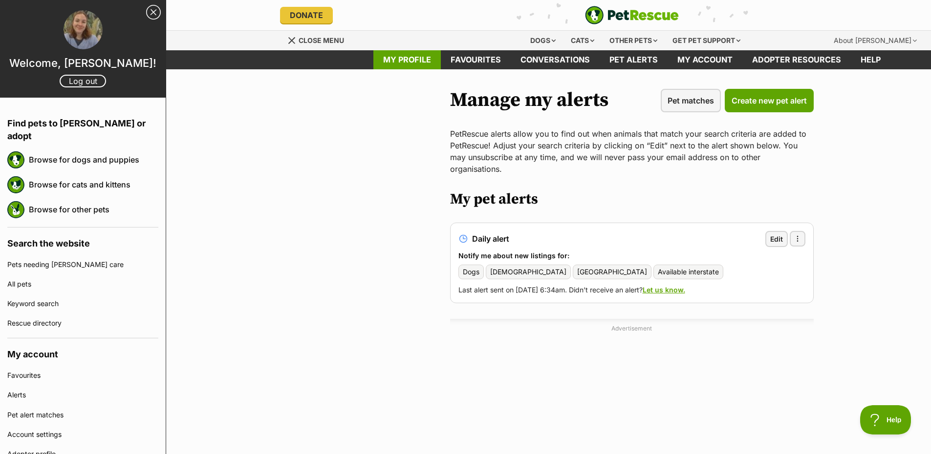
click at [410, 64] on link "My profile" at bounding box center [406, 59] width 67 height 19
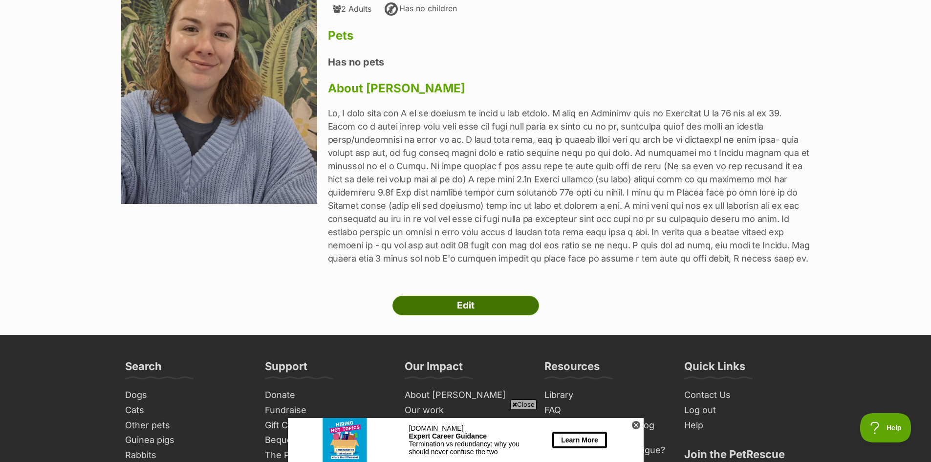
click at [478, 311] on link "Edit" at bounding box center [465, 306] width 147 height 20
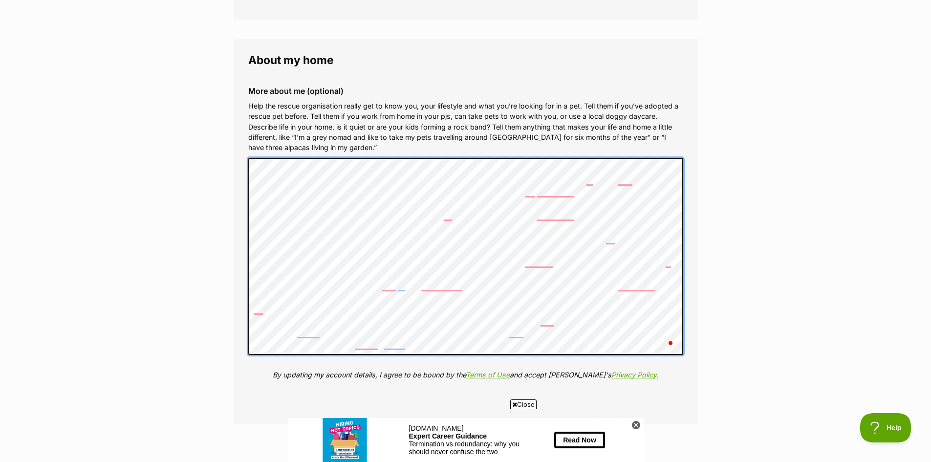
scroll to position [1417, 0]
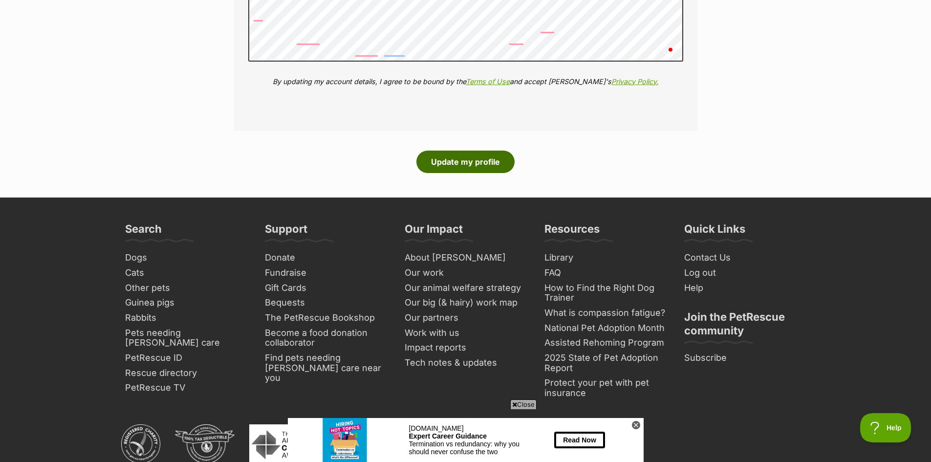
click at [459, 157] on button "Update my profile" at bounding box center [465, 161] width 98 height 22
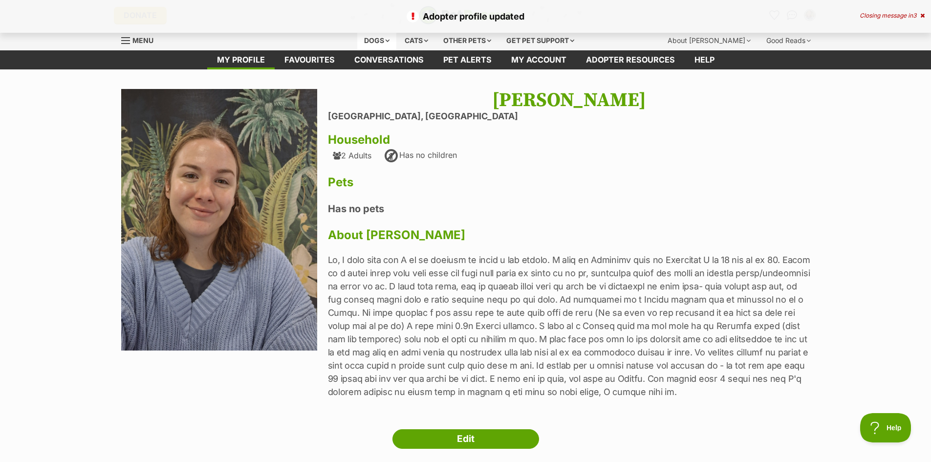
click at [380, 42] on div "Dogs" at bounding box center [376, 41] width 39 height 20
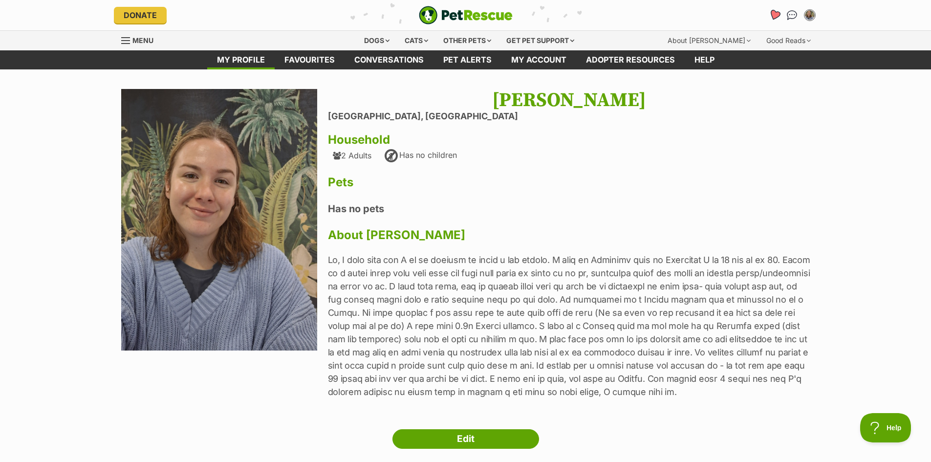
click at [770, 13] on icon "Favourites" at bounding box center [774, 15] width 13 height 13
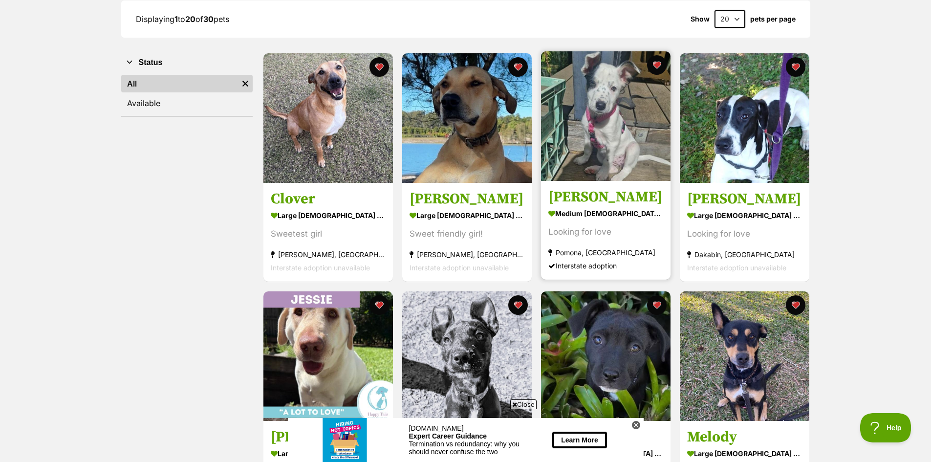
scroll to position [244, 0]
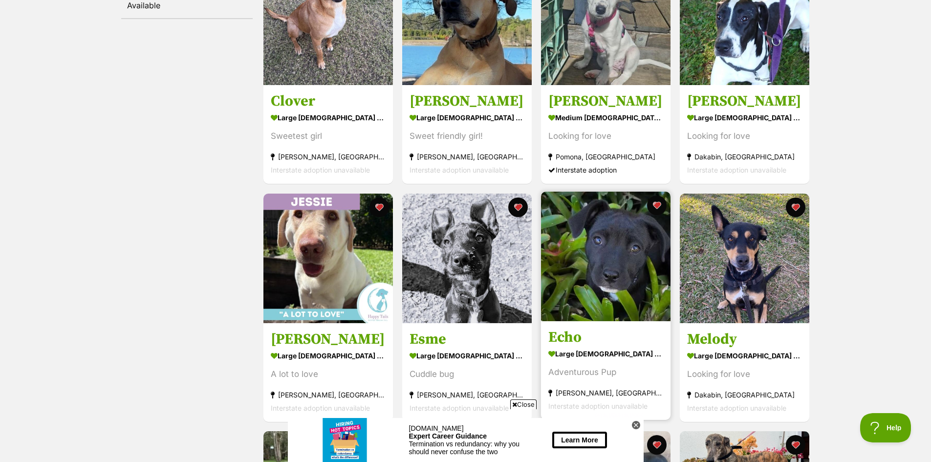
click at [622, 276] on img at bounding box center [605, 256] width 129 height 129
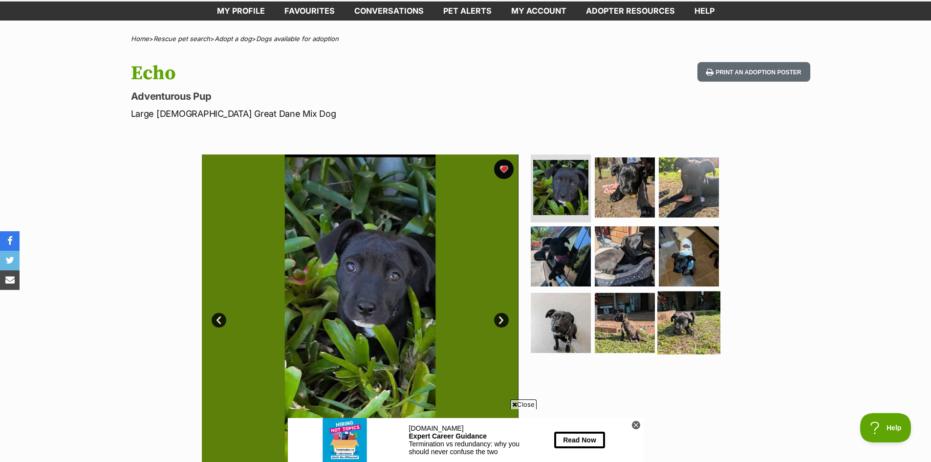
click at [683, 306] on img at bounding box center [688, 322] width 63 height 63
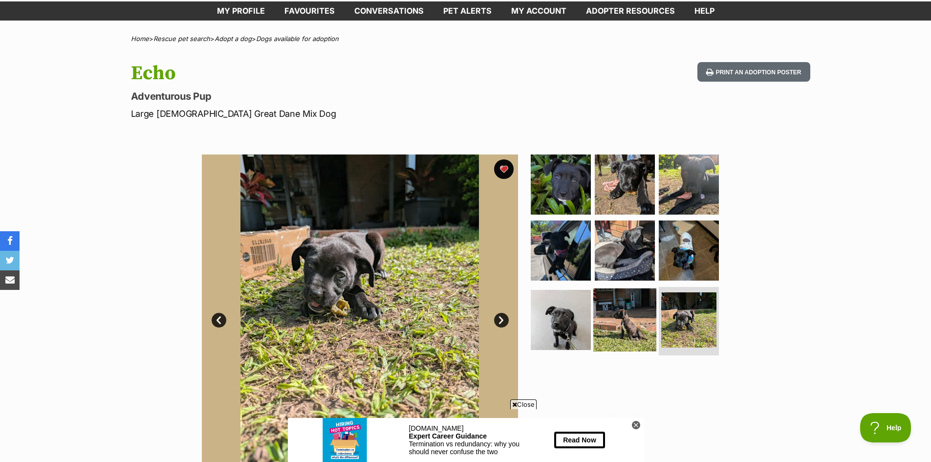
scroll to position [147, 0]
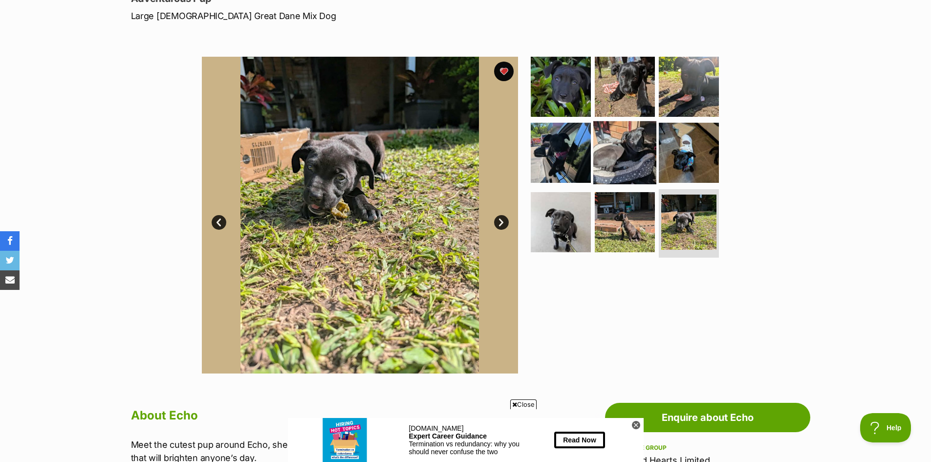
click at [624, 143] on img at bounding box center [624, 152] width 63 height 63
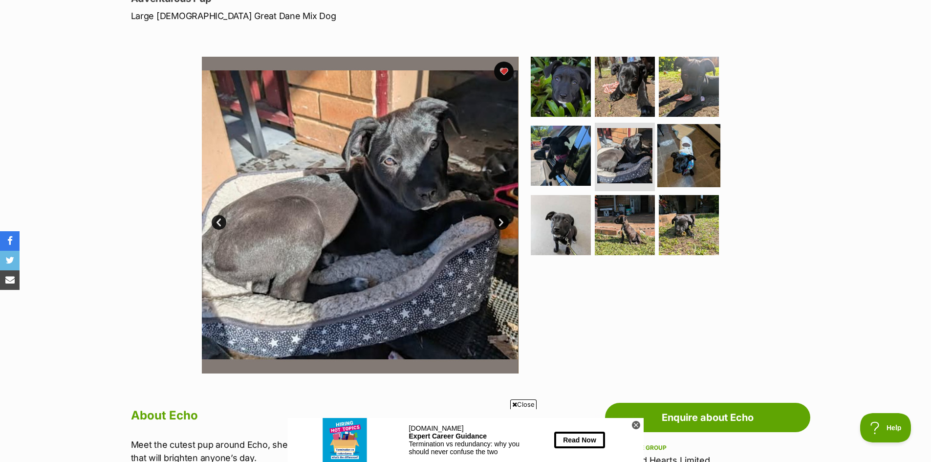
click at [676, 153] on img at bounding box center [688, 155] width 63 height 63
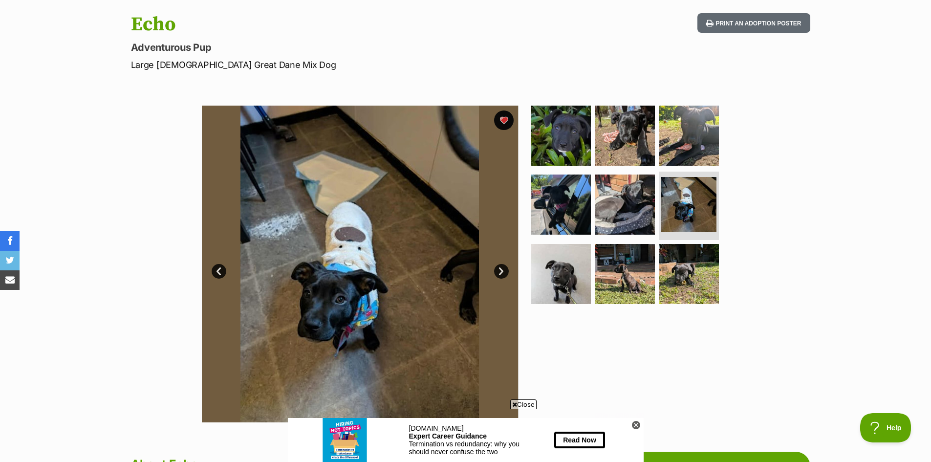
scroll to position [0, 0]
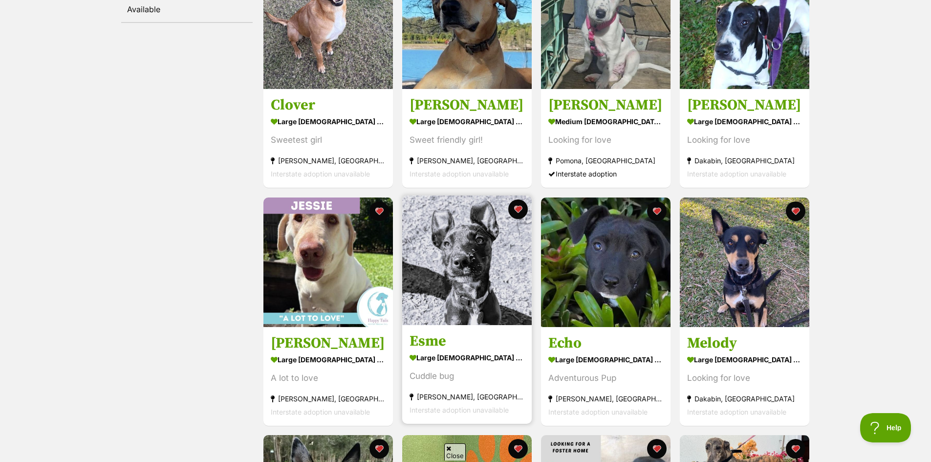
click at [470, 288] on img at bounding box center [466, 259] width 129 height 129
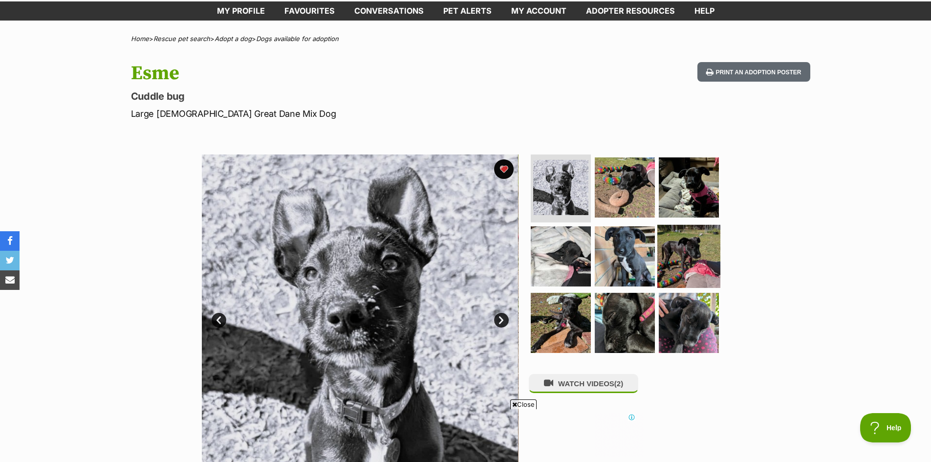
click at [662, 250] on img at bounding box center [688, 256] width 63 height 63
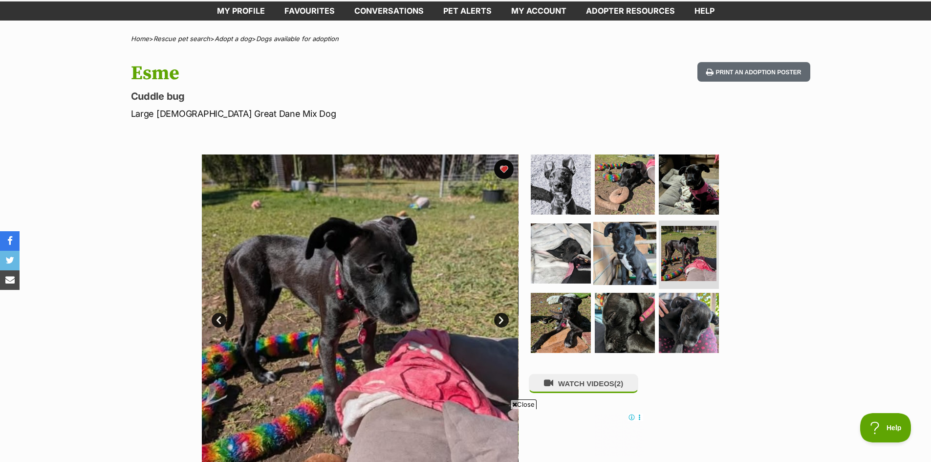
click at [645, 251] on img at bounding box center [624, 253] width 63 height 63
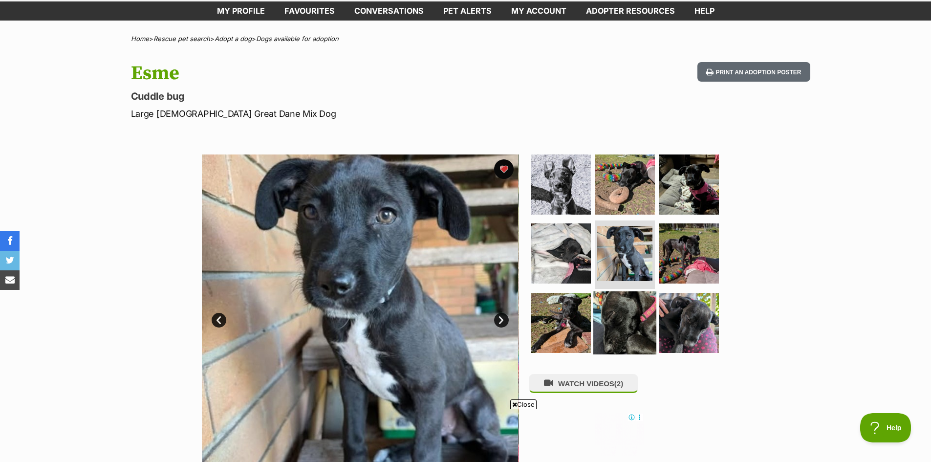
click at [644, 303] on img at bounding box center [624, 322] width 63 height 63
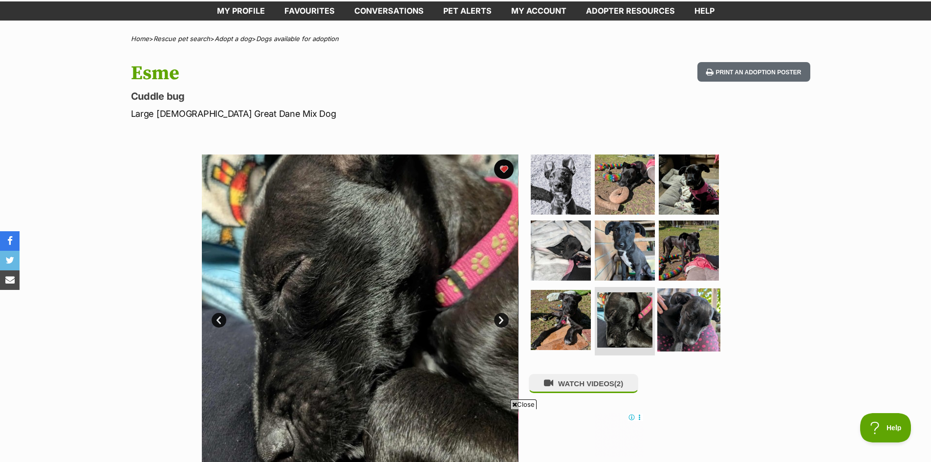
click at [685, 314] on img at bounding box center [688, 319] width 63 height 63
